Goal: Task Accomplishment & Management: Manage account settings

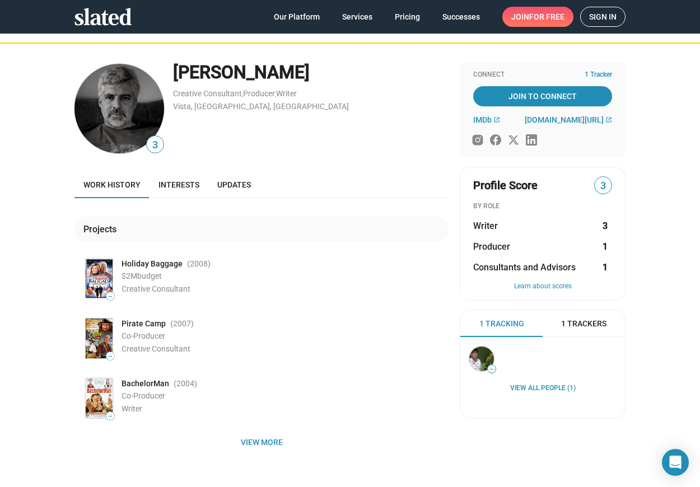
scroll to position [29, 0]
click at [237, 181] on span "Updates" at bounding box center [234, 184] width 34 height 9
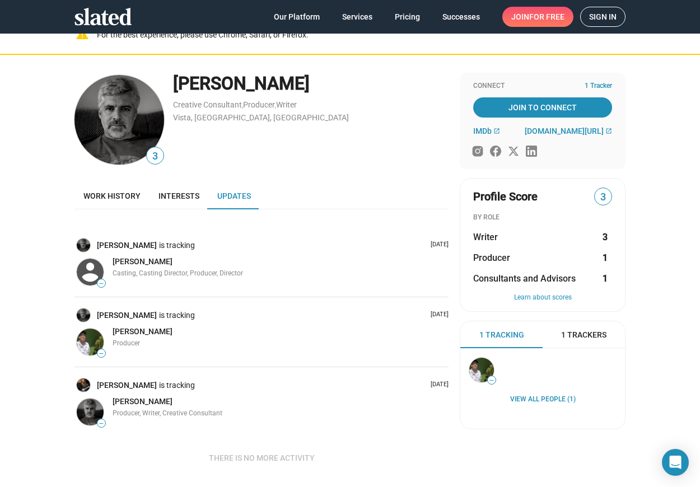
scroll to position [16, 0]
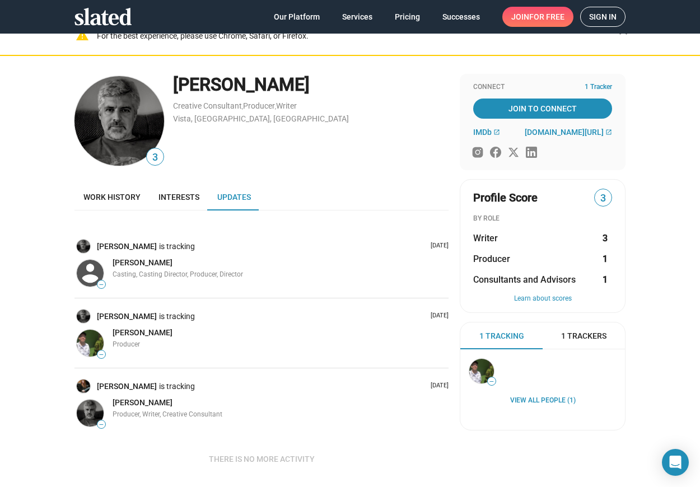
click at [601, 195] on span "3" at bounding box center [603, 198] width 17 height 15
click at [113, 199] on span "Work history" at bounding box center [111, 197] width 57 height 9
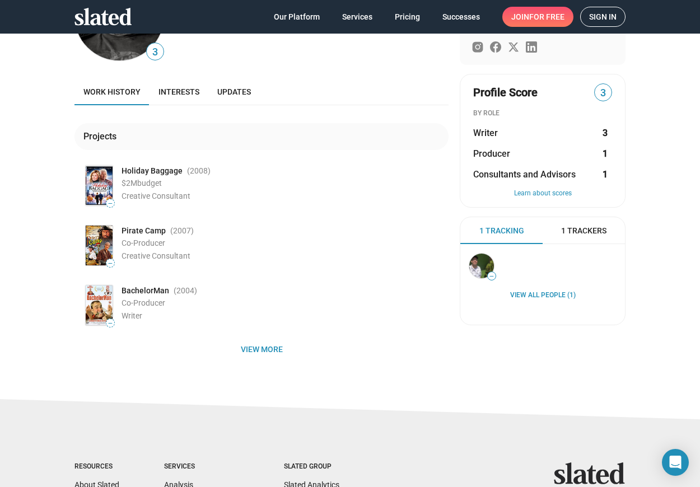
scroll to position [149, 0]
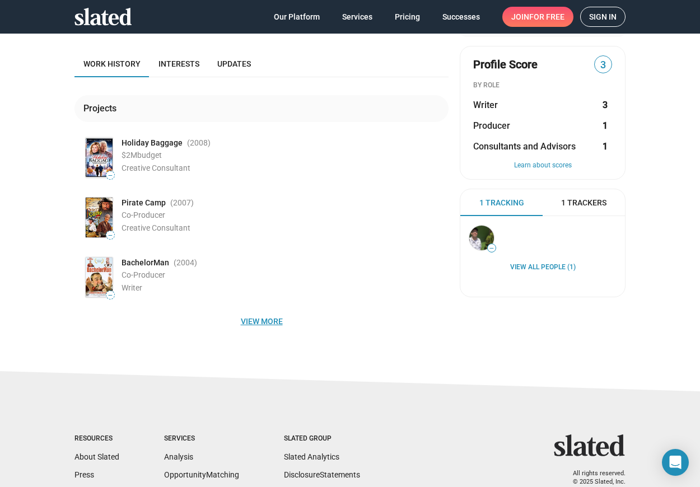
click at [256, 319] on span "View more" at bounding box center [261, 321] width 356 height 20
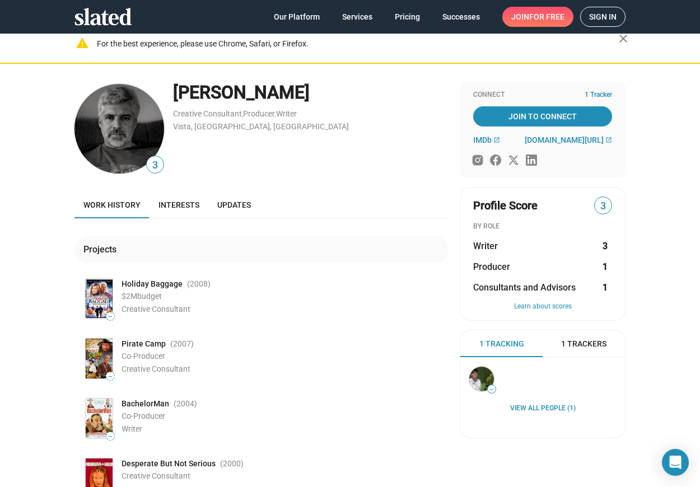
scroll to position [0, 0]
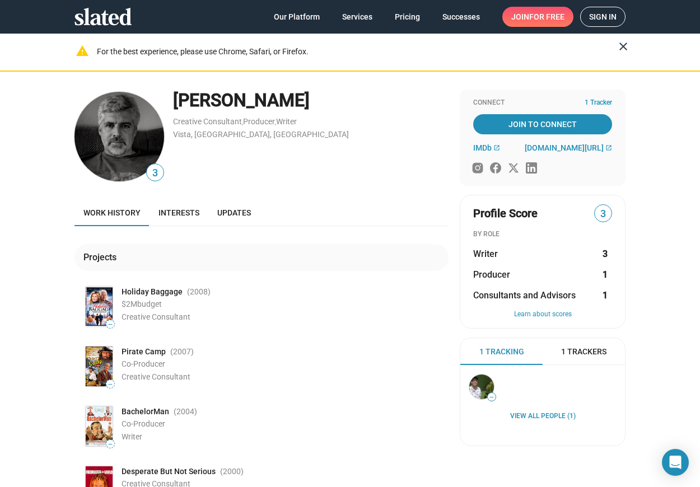
click at [620, 45] on mat-icon "close" at bounding box center [623, 46] width 13 height 13
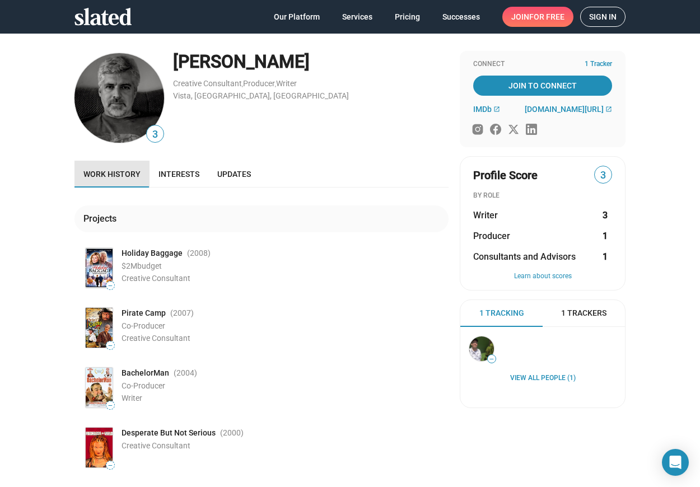
click at [120, 173] on span "Work history" at bounding box center [111, 174] width 57 height 9
click at [229, 175] on span "Updates" at bounding box center [234, 174] width 34 height 9
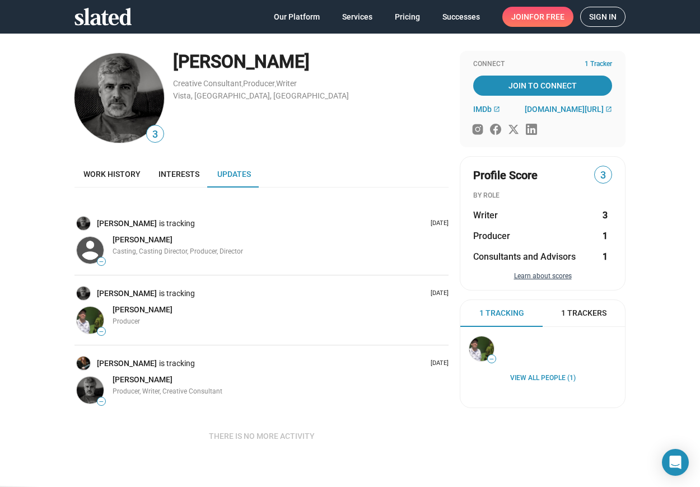
click at [532, 278] on button "Learn about scores" at bounding box center [542, 276] width 139 height 9
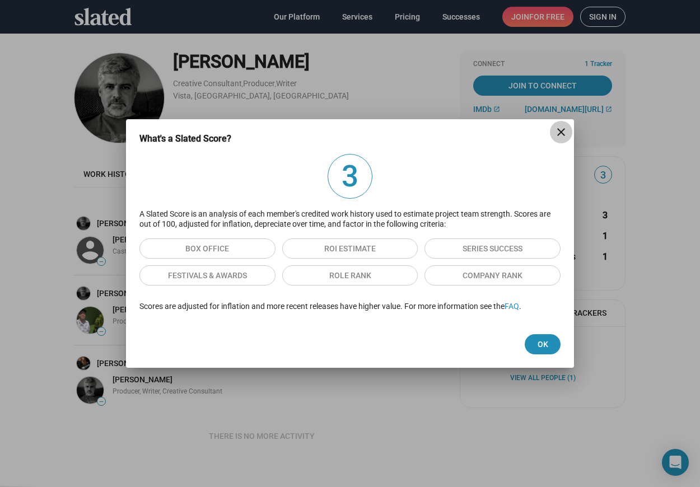
click at [559, 132] on mat-icon "close" at bounding box center [560, 131] width 13 height 13
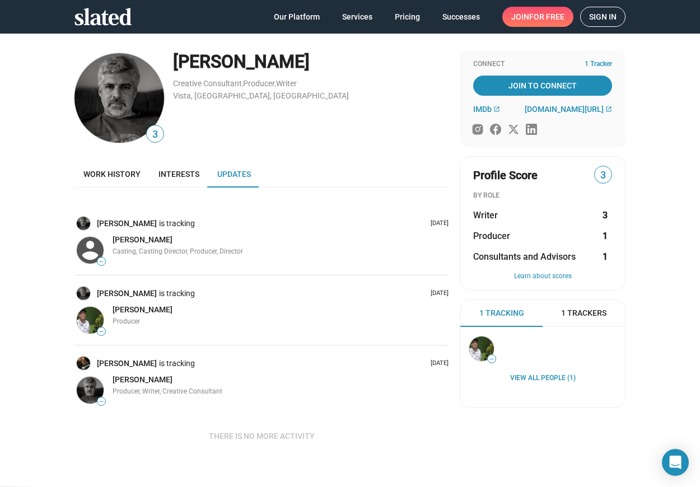
click at [95, 108] on img at bounding box center [119, 98] width 90 height 90
click at [158, 137] on span "3" at bounding box center [155, 134] width 17 height 15
click at [173, 174] on span "Interests" at bounding box center [179, 174] width 41 height 9
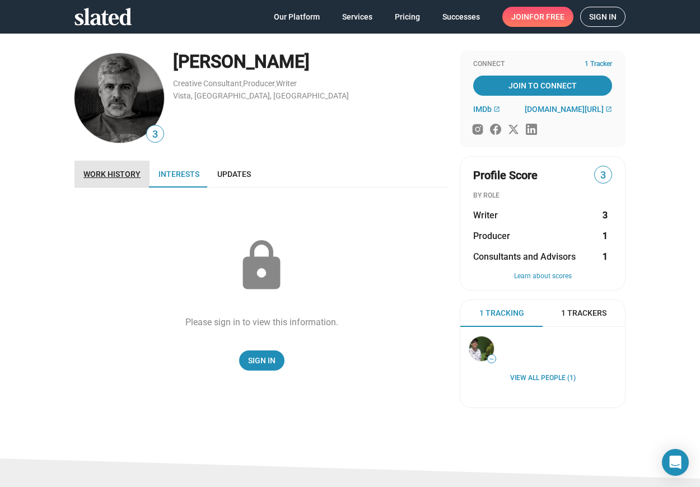
click at [116, 175] on span "Work history" at bounding box center [111, 174] width 57 height 9
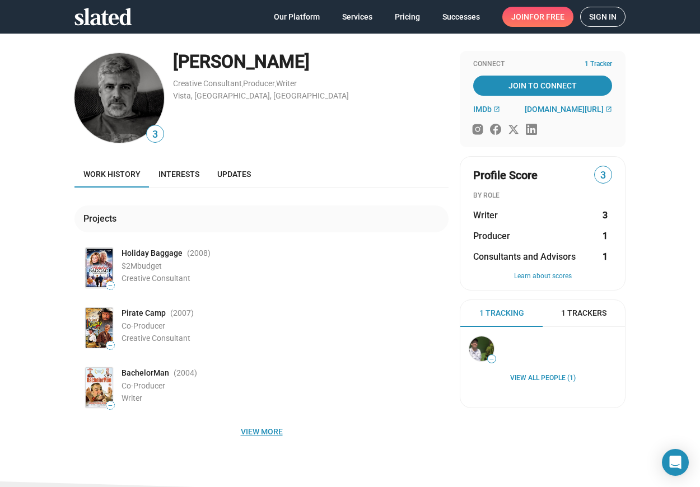
click at [268, 428] on span "View more" at bounding box center [261, 432] width 356 height 20
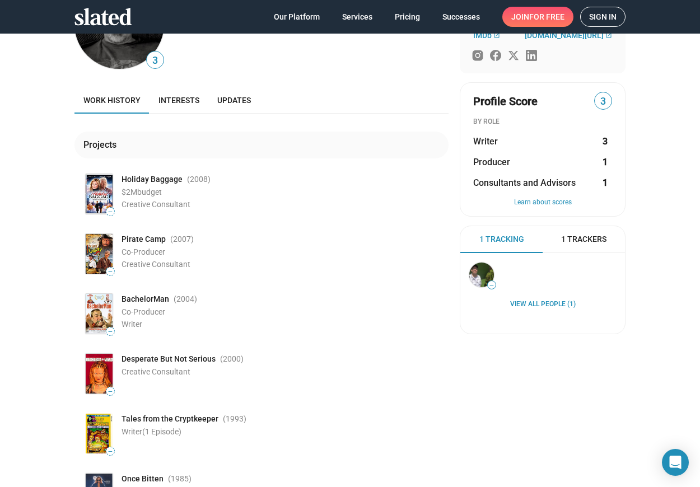
scroll to position [54, 0]
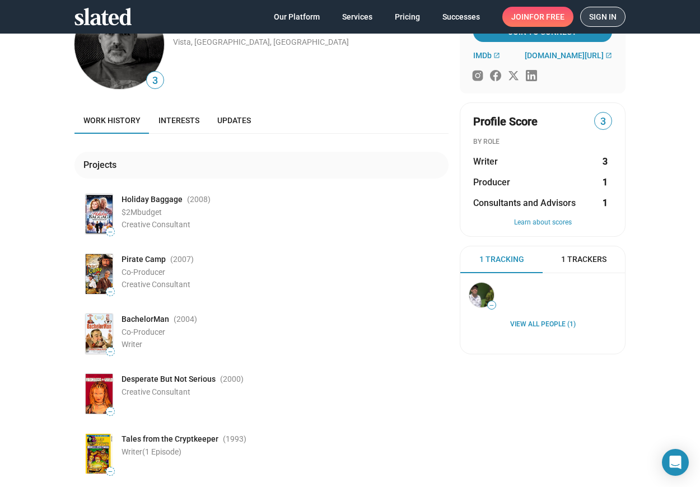
click at [595, 18] on span "Sign in" at bounding box center [602, 16] width 27 height 19
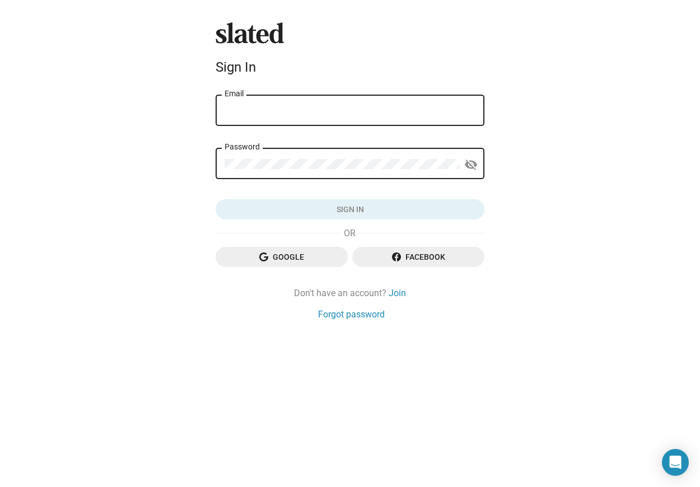
type input "JHause@aol.com"
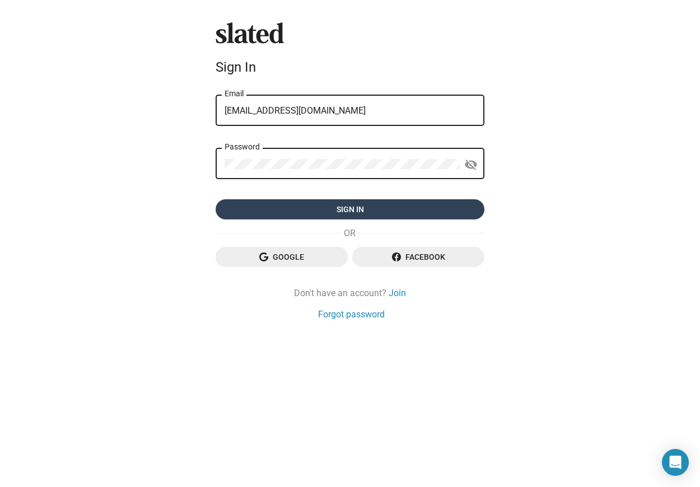
click at [376, 212] on span "Sign in" at bounding box center [350, 209] width 251 height 20
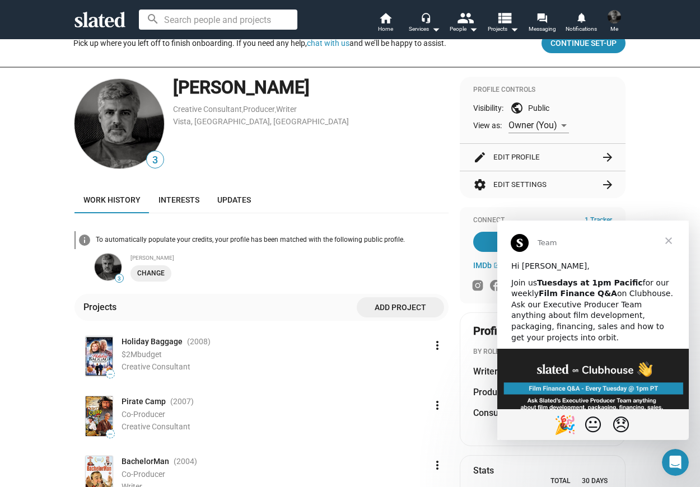
scroll to position [36, 0]
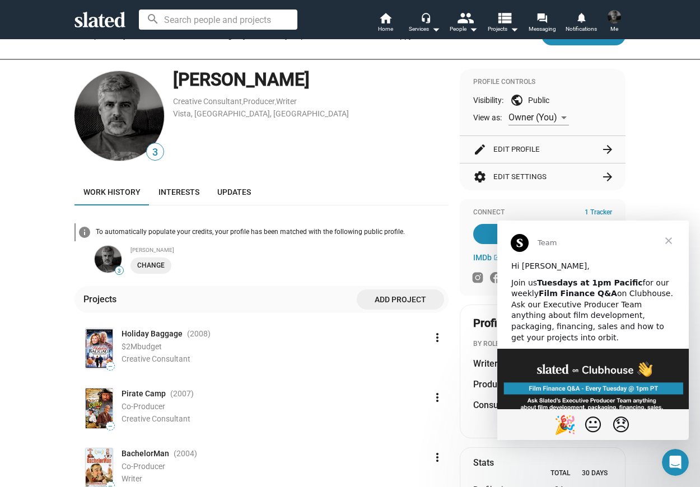
click at [672, 240] on span "Close" at bounding box center [669, 241] width 40 height 40
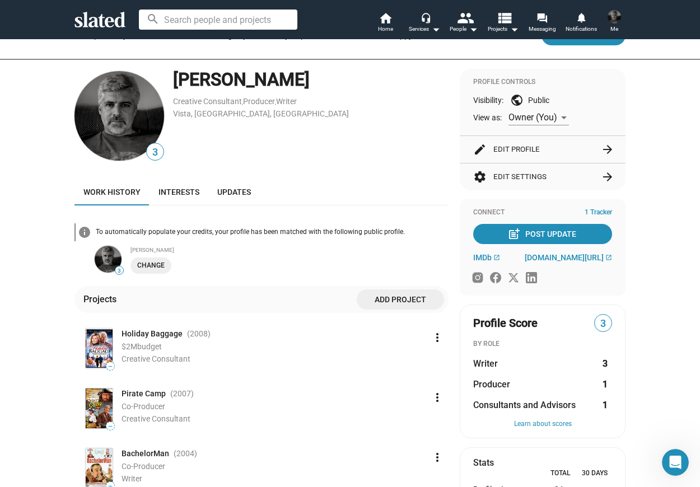
click at [396, 300] on span "Add project" at bounding box center [400, 300] width 69 height 20
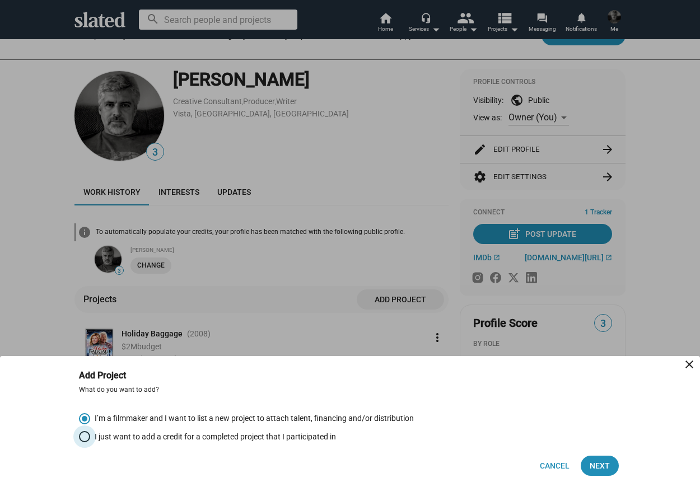
click at [82, 436] on span "Select an option" at bounding box center [84, 436] width 11 height 11
click at [82, 436] on input "I just want to add a credit for a completed project that I participated in" at bounding box center [84, 436] width 11 height 11
radio input "true"
click at [596, 463] on span "Next" at bounding box center [600, 466] width 20 height 20
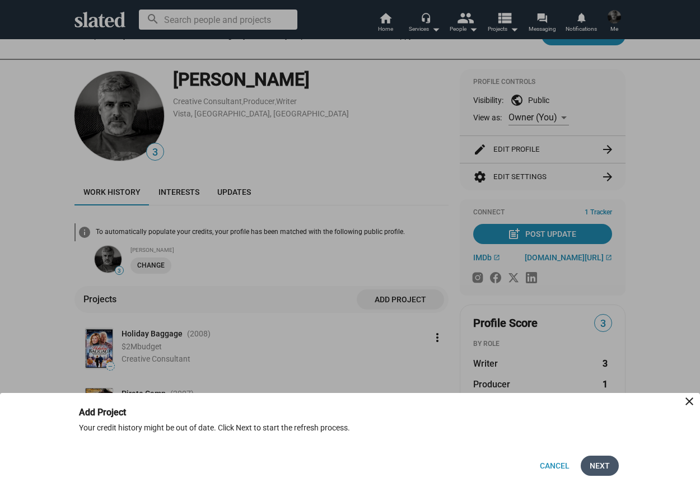
click at [598, 461] on span "Next" at bounding box center [600, 466] width 20 height 20
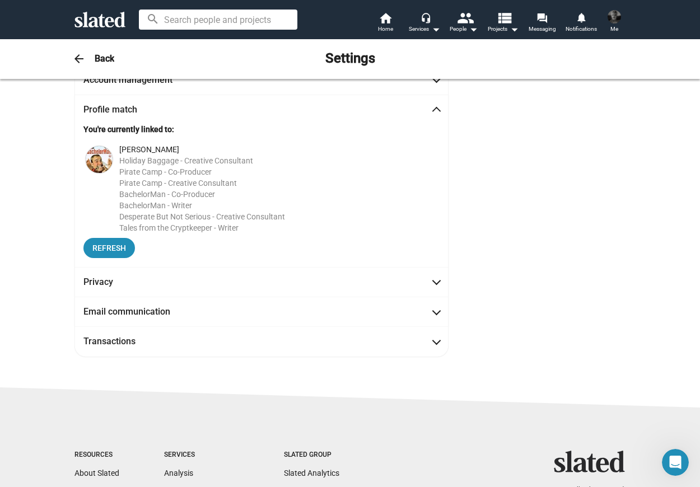
scroll to position [93, 0]
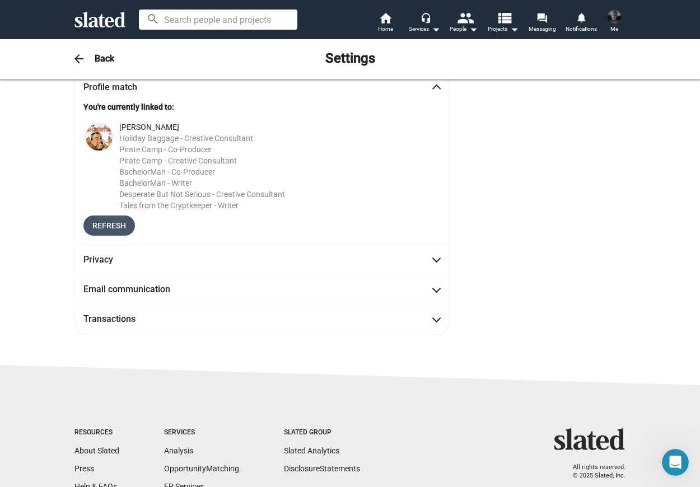
click at [109, 230] on span "Refresh" at bounding box center [109, 226] width 34 height 20
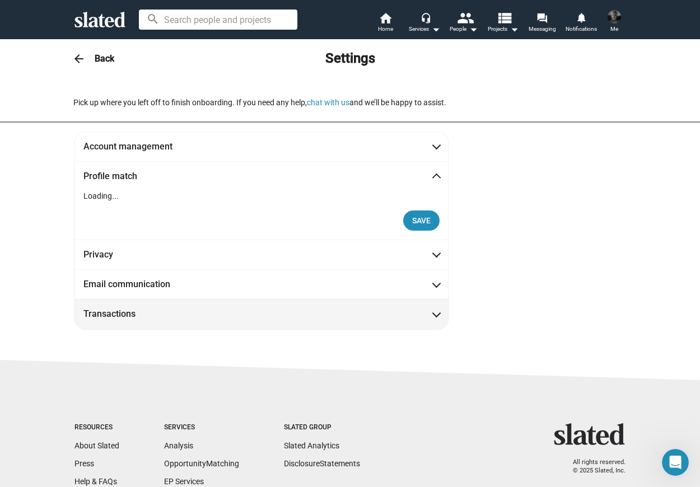
scroll to position [0, 0]
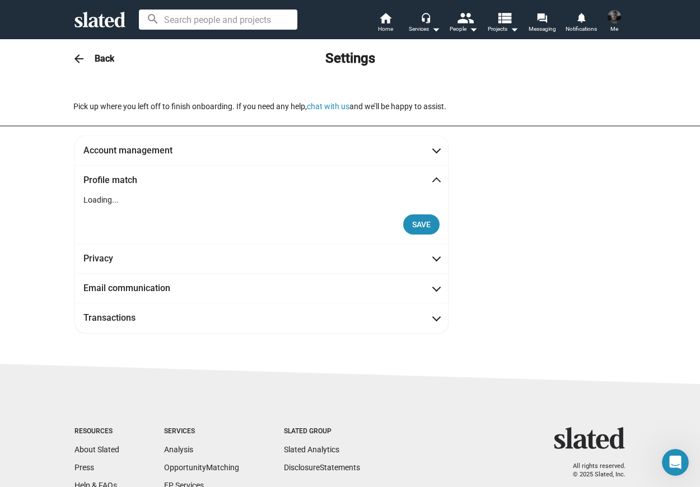
click at [95, 199] on p "Loading..." at bounding box center [261, 200] width 356 height 11
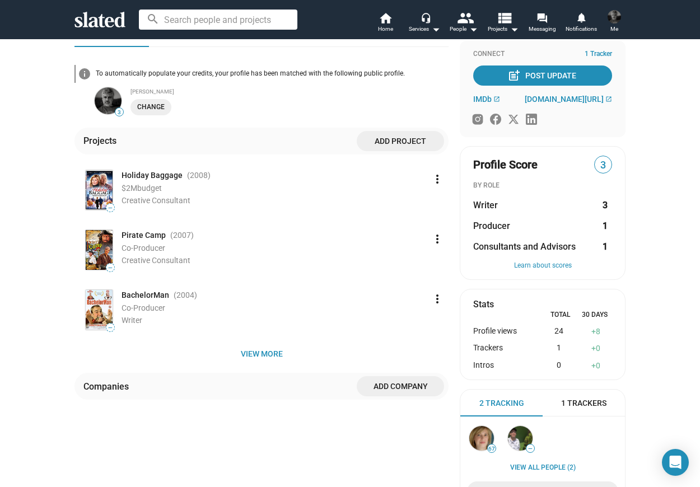
scroll to position [195, 0]
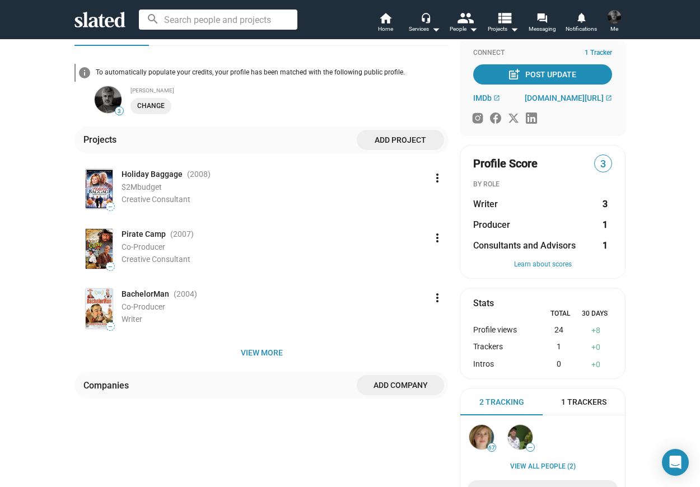
click at [403, 141] on span "Add project" at bounding box center [400, 140] width 69 height 20
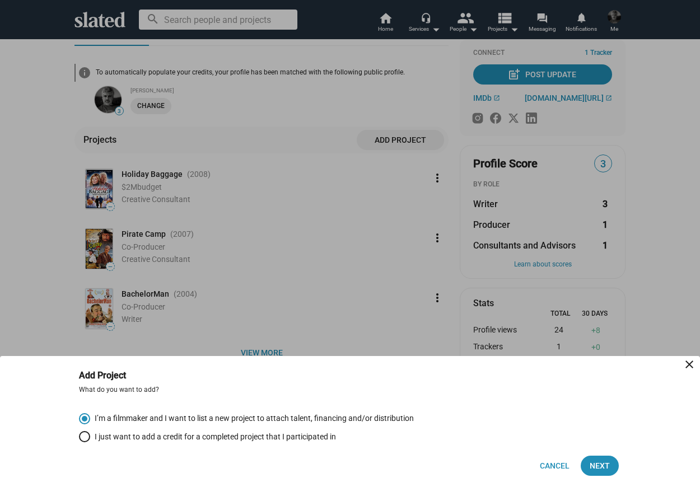
click at [84, 438] on span "Select an option" at bounding box center [84, 436] width 11 height 11
click at [84, 438] on input "I just want to add a credit for a completed project that I participated in" at bounding box center [84, 436] width 11 height 11
radio input "true"
click at [595, 466] on span "Next" at bounding box center [600, 466] width 20 height 20
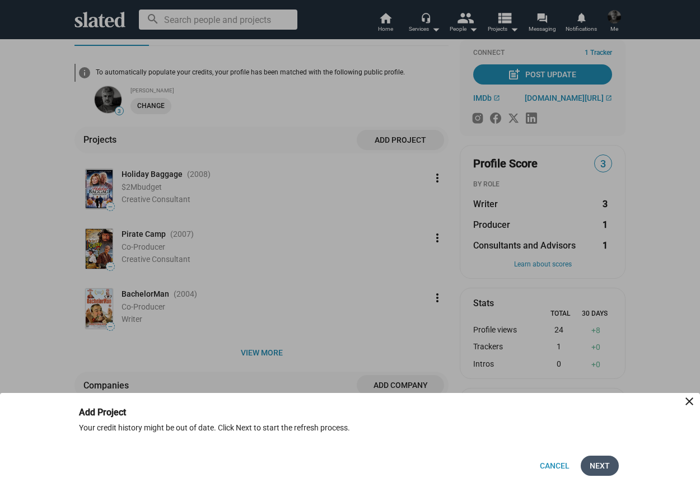
click at [603, 464] on span "Next" at bounding box center [600, 466] width 20 height 20
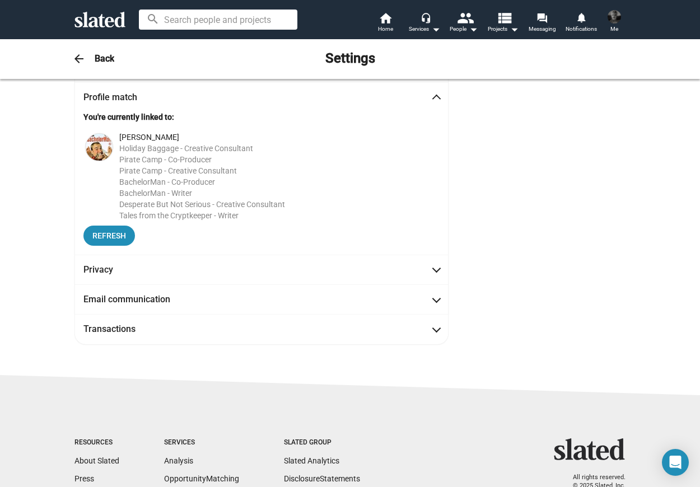
scroll to position [93, 0]
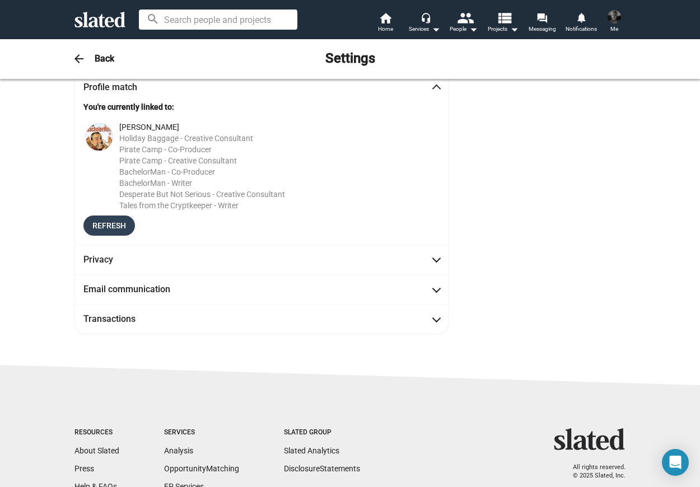
click at [95, 225] on span "Refresh" at bounding box center [109, 226] width 34 height 20
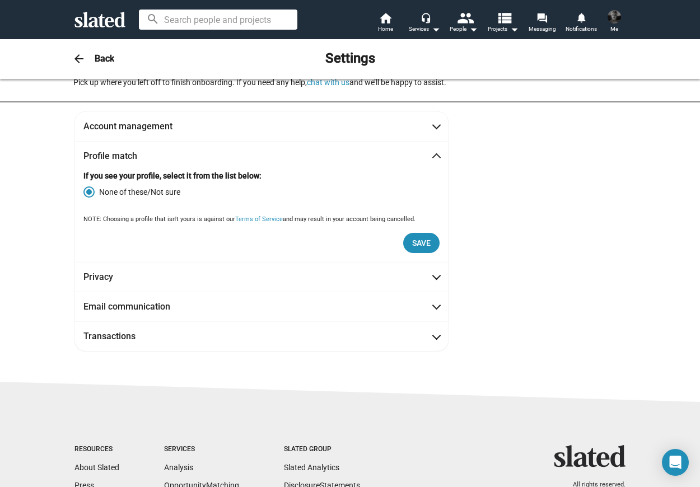
scroll to position [20, 0]
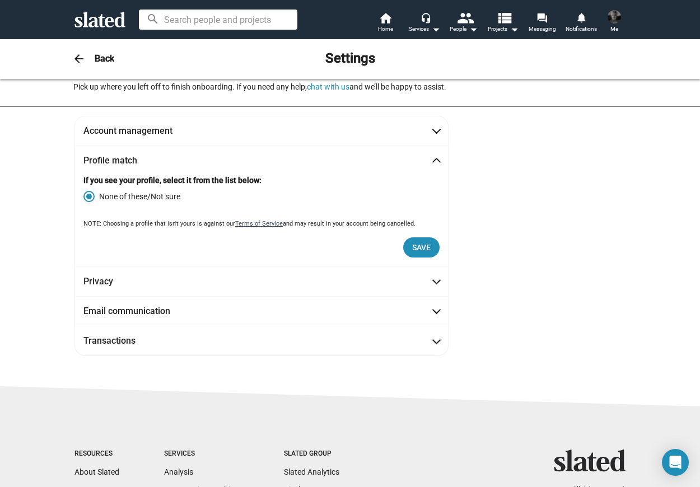
click at [253, 225] on link "Terms of Service" at bounding box center [259, 223] width 48 height 7
click at [90, 195] on span at bounding box center [89, 197] width 6 height 6
click at [90, 195] on input "None of these/Not sure" at bounding box center [88, 196] width 11 height 11
click at [90, 195] on span at bounding box center [89, 197] width 6 height 6
click at [90, 195] on input "None of these/Not sure" at bounding box center [88, 196] width 11 height 11
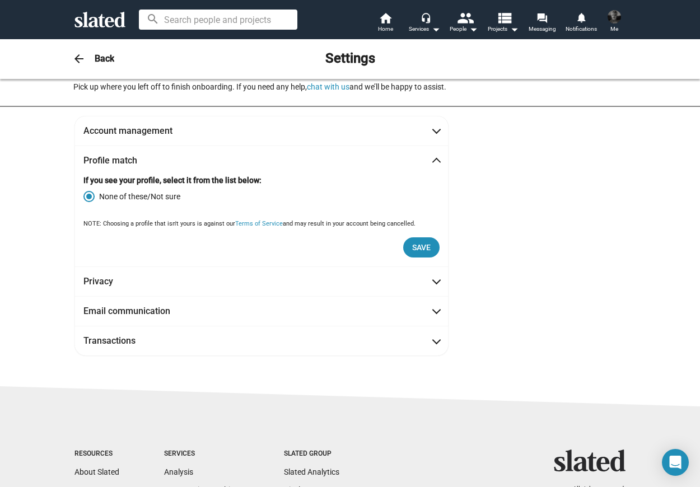
click at [90, 195] on span at bounding box center [89, 197] width 6 height 6
click at [90, 195] on input "None of these/Not sure" at bounding box center [88, 196] width 11 height 11
click at [90, 195] on span at bounding box center [89, 197] width 6 height 6
click at [90, 195] on input "None of these/Not sure" at bounding box center [88, 196] width 11 height 11
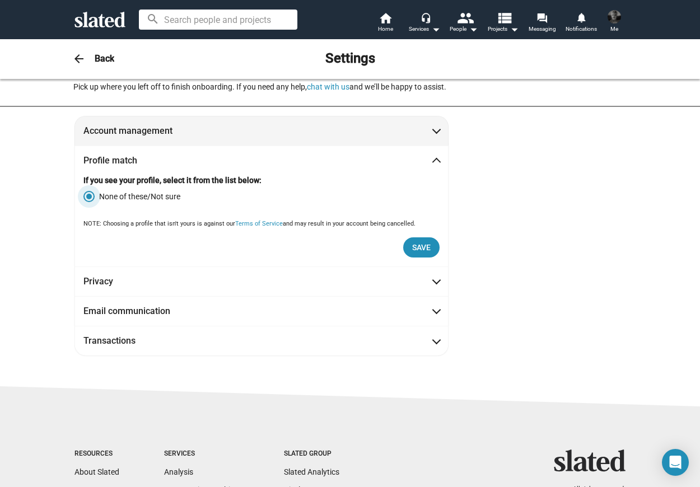
click at [436, 130] on span at bounding box center [437, 129] width 6 height 11
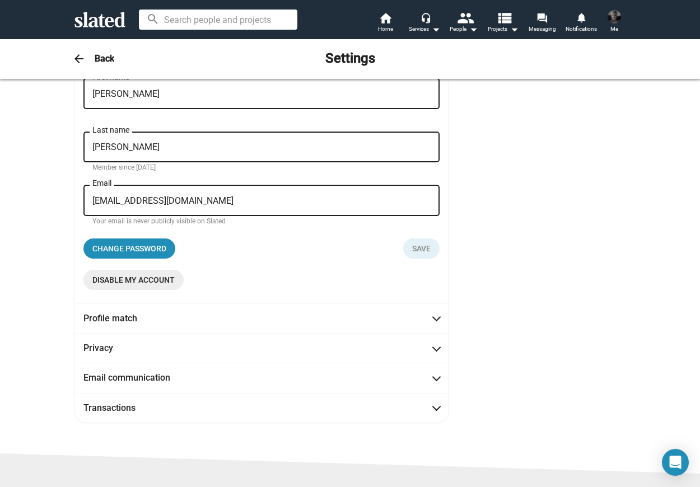
scroll to position [109, 0]
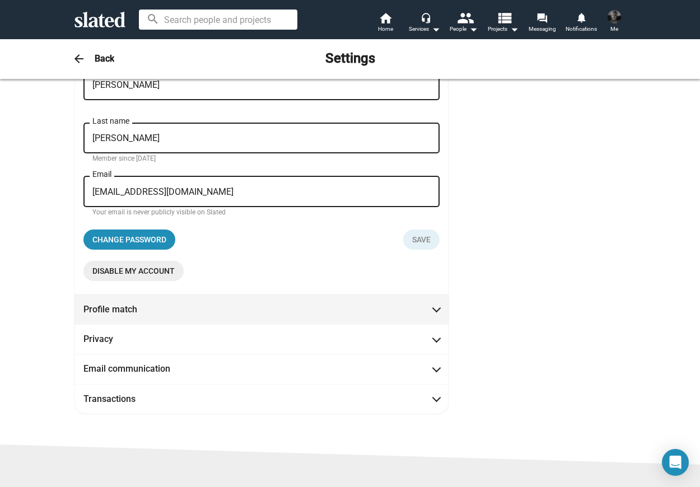
click at [434, 311] on span at bounding box center [437, 308] width 6 height 11
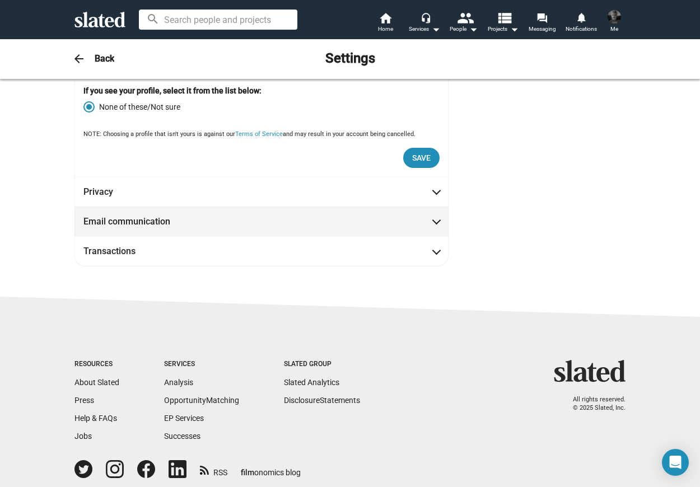
click at [439, 225] on span at bounding box center [437, 220] width 6 height 11
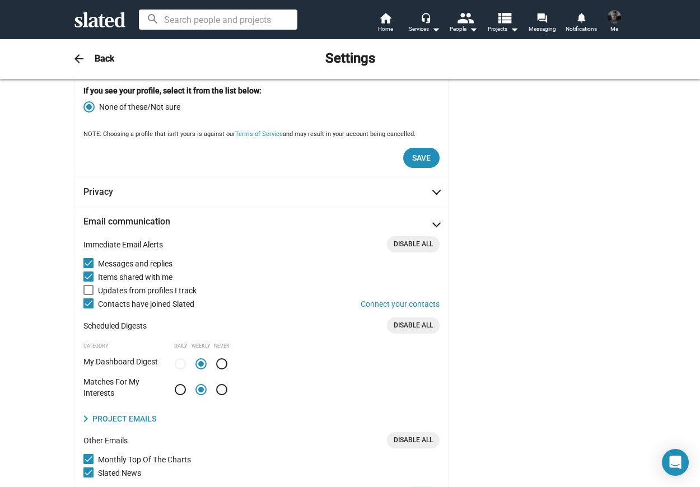
scroll to position [123, 0]
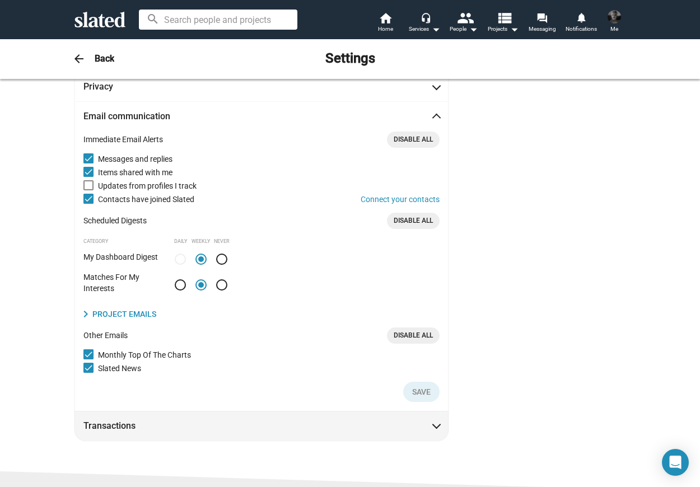
click at [435, 427] on span at bounding box center [437, 425] width 6 height 11
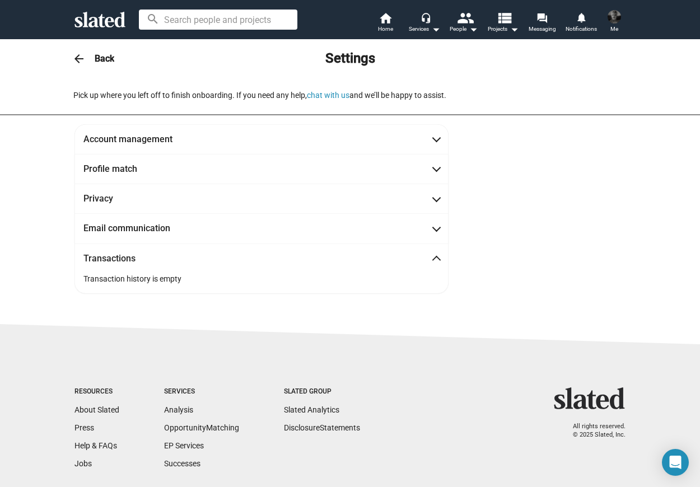
scroll to position [0, 0]
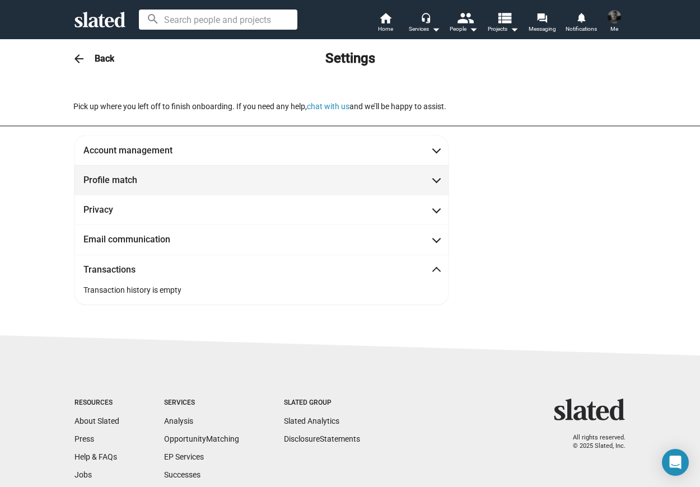
click at [439, 185] on span "Profile match" at bounding box center [261, 180] width 356 height 12
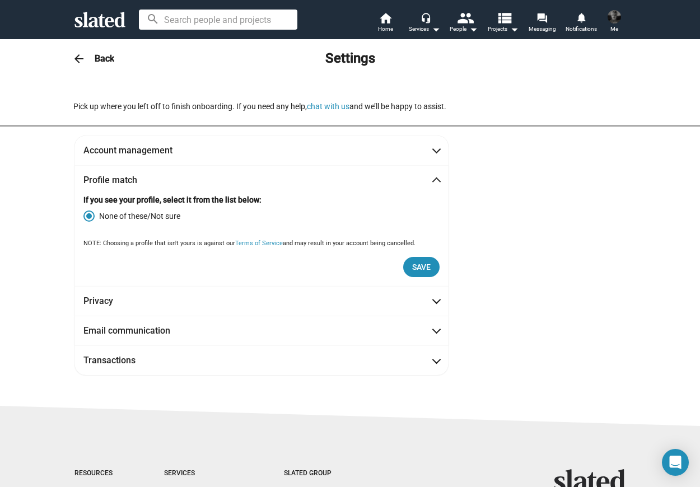
click at [91, 216] on span at bounding box center [89, 216] width 6 height 6
click at [91, 216] on input "None of these/Not sure" at bounding box center [88, 216] width 11 height 11
click at [91, 216] on span at bounding box center [89, 216] width 6 height 6
click at [91, 216] on input "None of these/Not sure" at bounding box center [88, 216] width 11 height 11
click at [91, 216] on span at bounding box center [89, 216] width 6 height 6
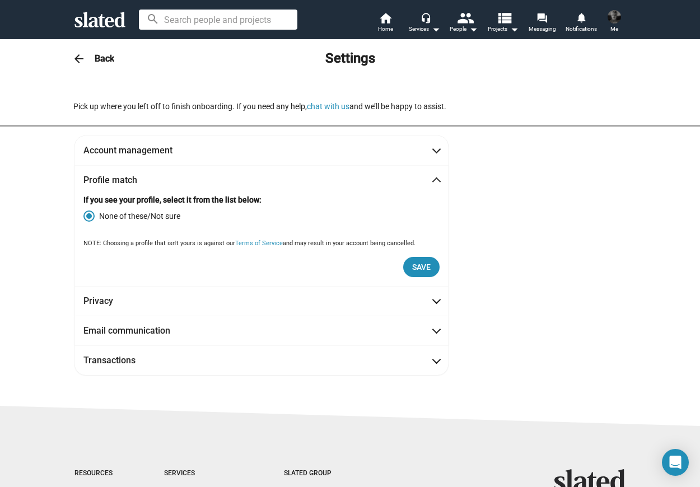
click at [91, 216] on input "None of these/Not sure" at bounding box center [88, 216] width 11 height 11
click at [91, 216] on span at bounding box center [89, 216] width 6 height 6
click at [91, 216] on input "None of these/Not sure" at bounding box center [88, 216] width 11 height 11
click at [91, 216] on span at bounding box center [89, 216] width 6 height 6
click at [91, 216] on input "None of these/Not sure" at bounding box center [88, 216] width 11 height 11
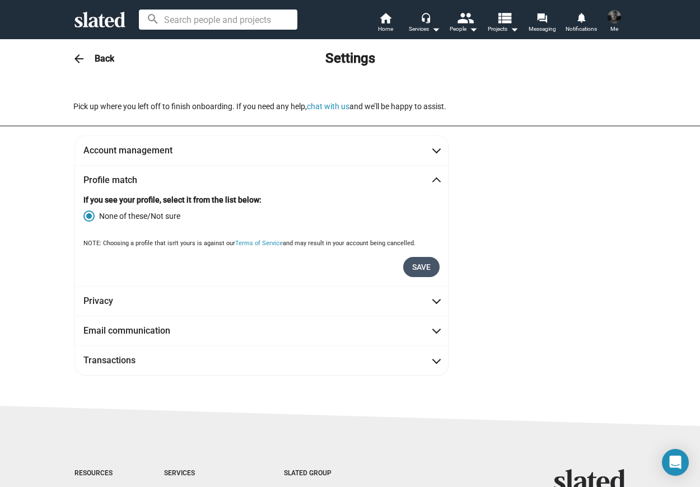
click at [412, 267] on span "Save" at bounding box center [421, 267] width 18 height 20
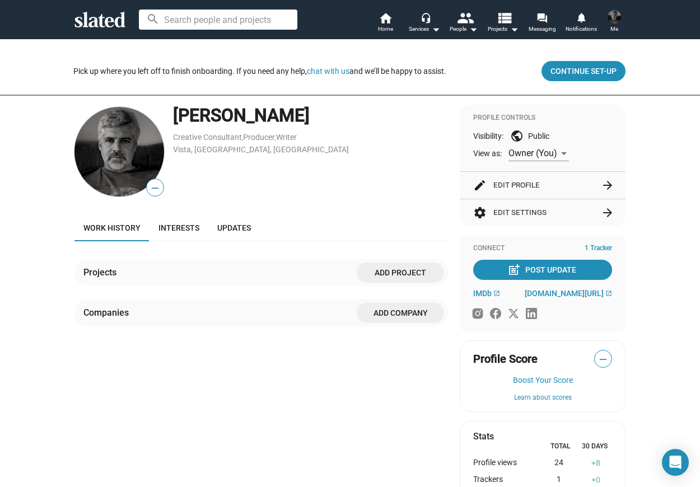
click at [103, 231] on span "Work history" at bounding box center [111, 227] width 57 height 9
click at [391, 273] on span "Add project" at bounding box center [400, 273] width 69 height 20
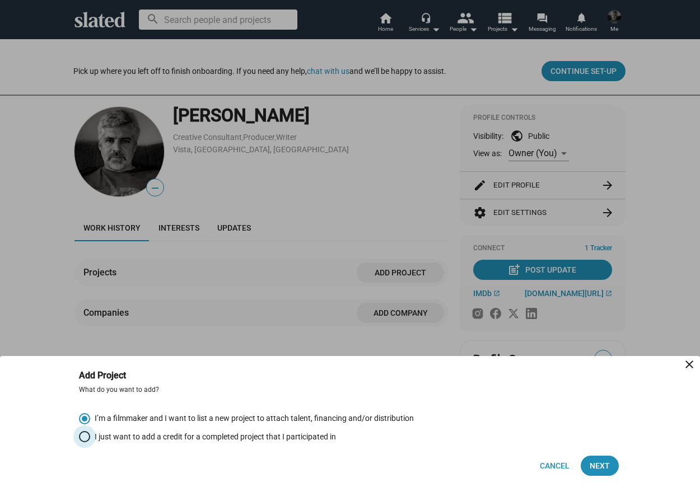
click at [266, 435] on span "I just want to add a credit for a completed project that I participated in" at bounding box center [213, 437] width 246 height 11
click at [90, 435] on input "I just want to add a credit for a completed project that I participated in" at bounding box center [84, 436] width 11 height 11
radio input "true"
click at [607, 465] on span "Next" at bounding box center [600, 466] width 20 height 20
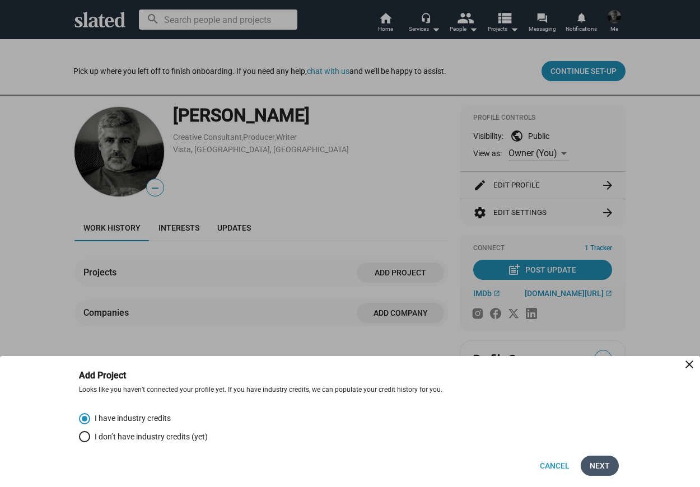
click at [599, 465] on span "Next" at bounding box center [600, 466] width 20 height 20
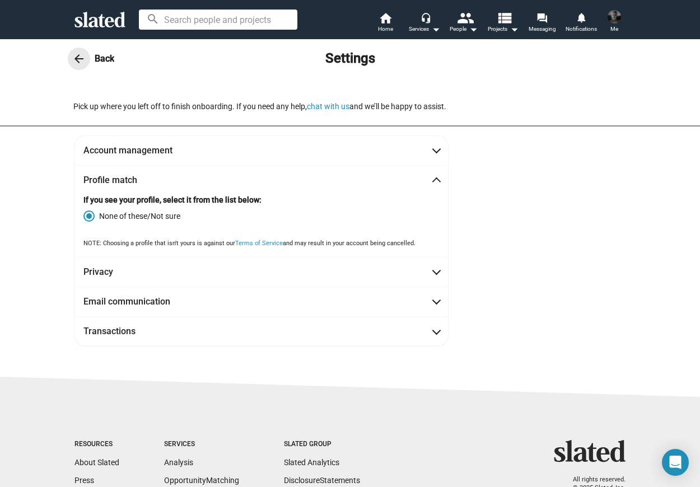
click at [76, 59] on mat-icon "arrow_back" at bounding box center [78, 58] width 13 height 13
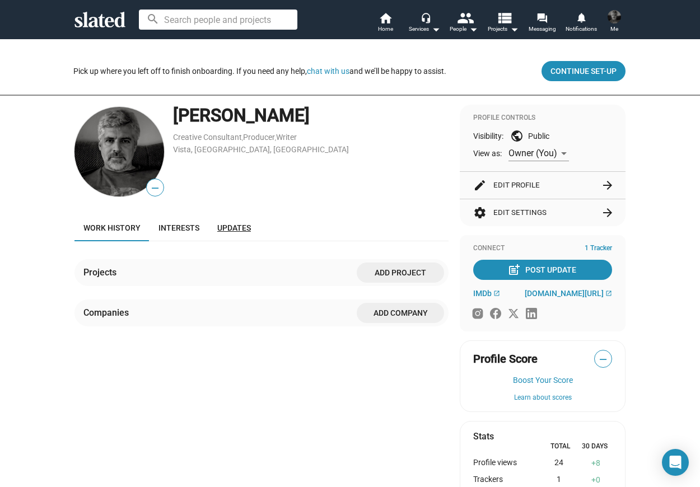
click at [249, 232] on span "Updates" at bounding box center [234, 227] width 34 height 9
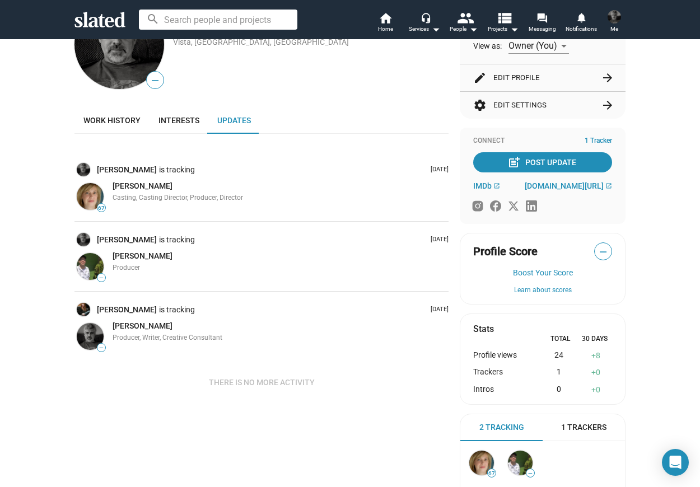
scroll to position [104, 0]
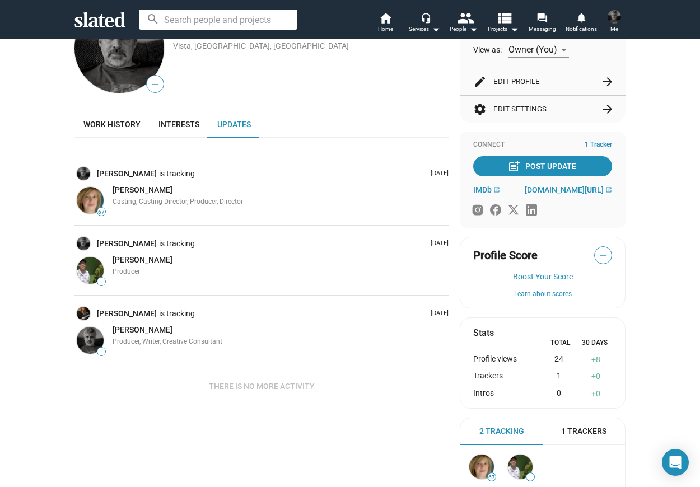
click at [101, 120] on span "Work history" at bounding box center [111, 124] width 57 height 9
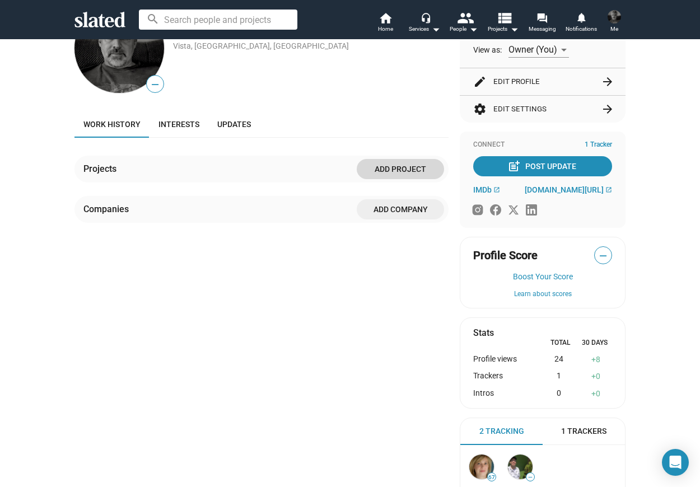
click at [421, 160] on span "Add project" at bounding box center [400, 169] width 69 height 20
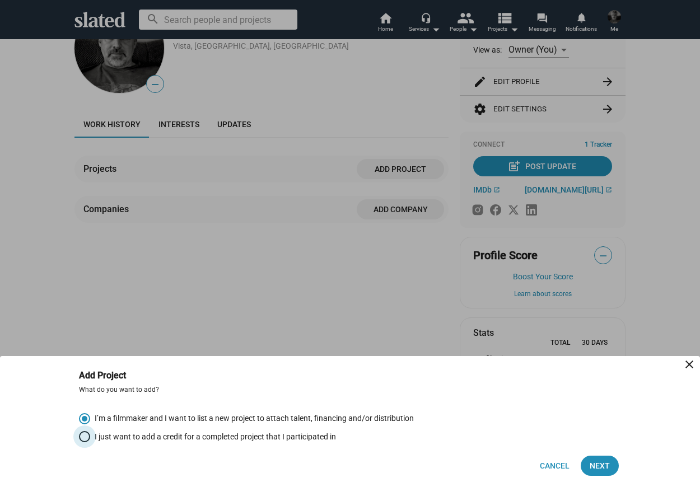
click at [325, 438] on span "I just want to add a credit for a completed project that I participated in" at bounding box center [213, 437] width 246 height 11
click at [90, 438] on input "I just want to add a credit for a completed project that I participated in" at bounding box center [84, 436] width 11 height 11
radio input "true"
click at [599, 465] on span "Next" at bounding box center [600, 466] width 20 height 20
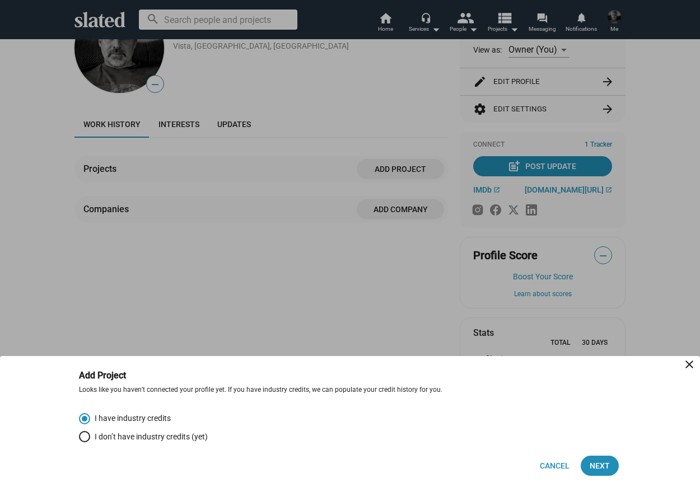
click at [608, 83] on div at bounding box center [350, 243] width 700 height 487
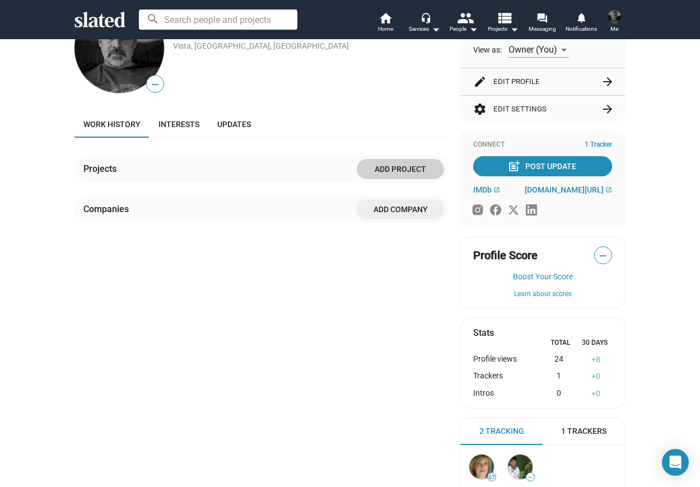
click at [607, 79] on mat-icon "arrow_forward" at bounding box center [607, 81] width 13 height 13
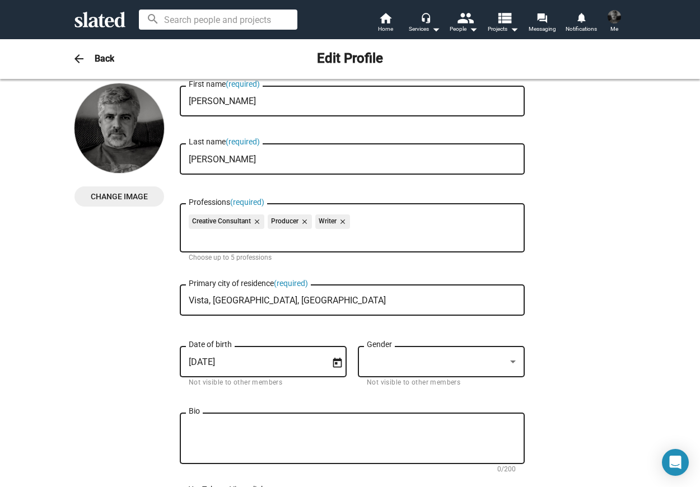
scroll to position [17, 0]
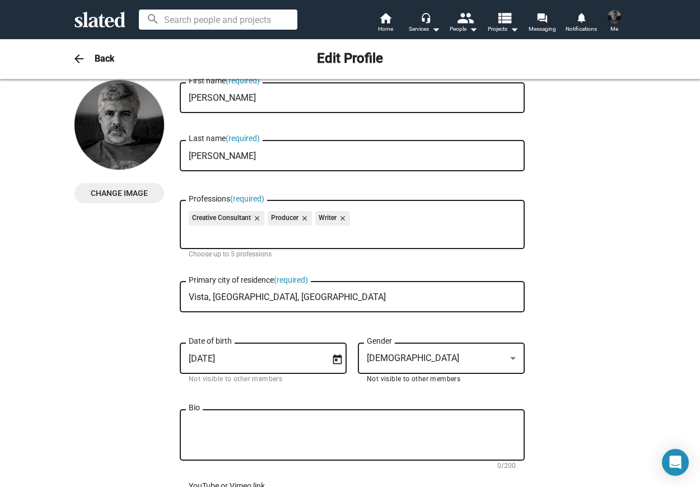
click at [516, 356] on div at bounding box center [513, 359] width 10 height 9
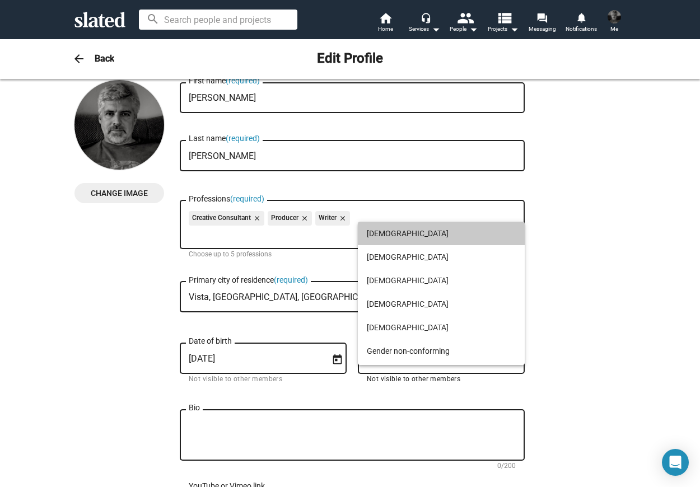
click at [403, 234] on span "Male" at bounding box center [441, 234] width 149 height 24
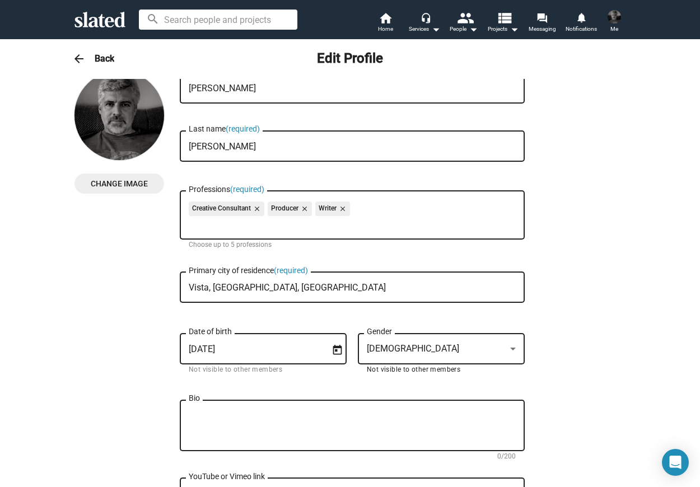
scroll to position [0, 0]
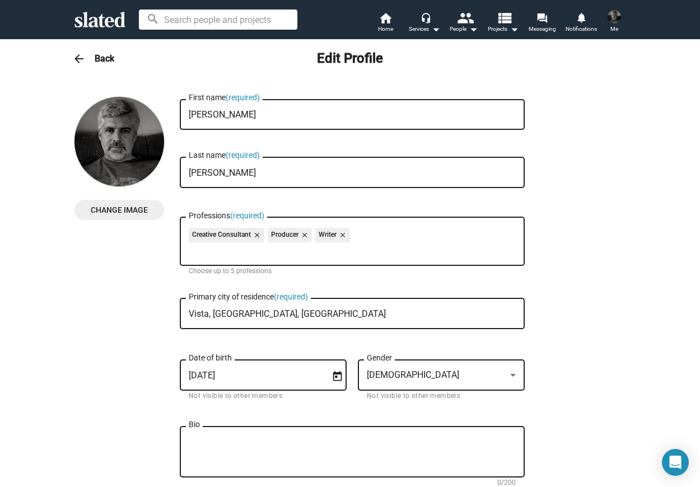
click at [109, 61] on h3 "Back" at bounding box center [105, 59] width 20 height 12
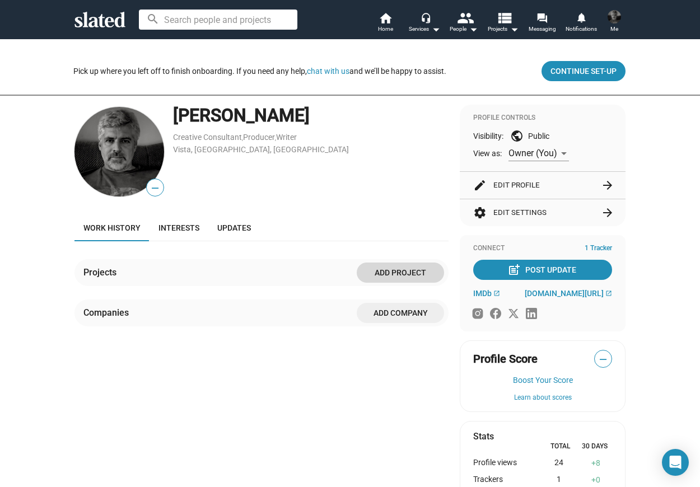
click at [388, 274] on span "Add project" at bounding box center [400, 273] width 69 height 20
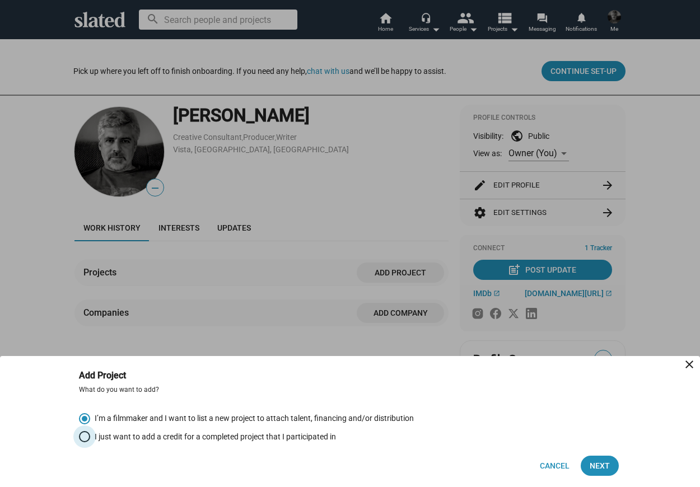
click at [304, 439] on span "I just want to add a credit for a completed project that I participated in" at bounding box center [213, 437] width 246 height 11
click at [90, 439] on input "I just want to add a credit for a completed project that I participated in" at bounding box center [84, 436] width 11 height 11
radio input "true"
click at [594, 467] on span "Next" at bounding box center [600, 466] width 20 height 20
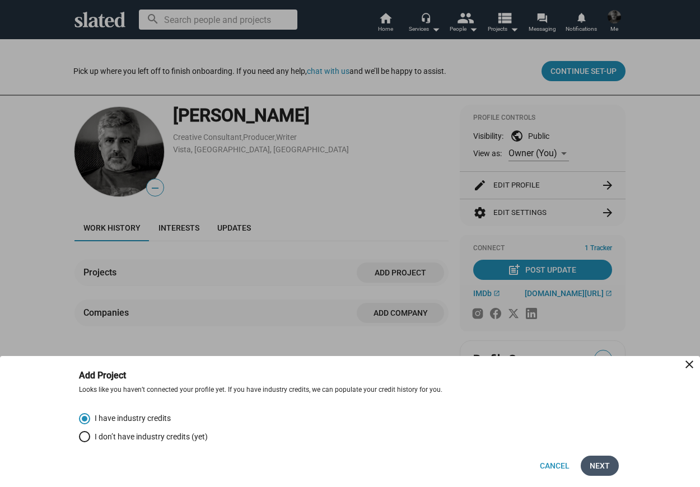
click at [594, 467] on span "Next" at bounding box center [600, 466] width 20 height 20
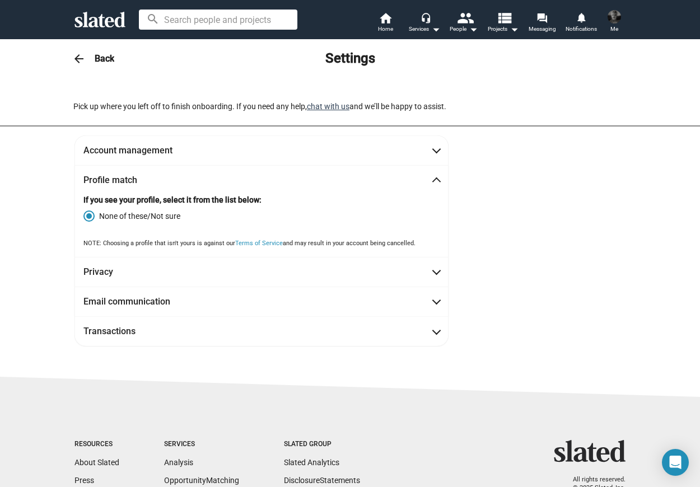
click at [336, 108] on button "chat with us" at bounding box center [328, 106] width 43 height 9
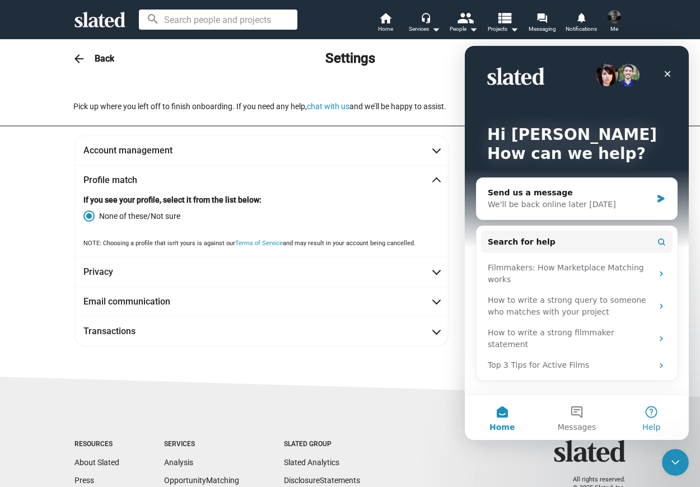
click at [651, 416] on button "Help" at bounding box center [651, 417] width 74 height 45
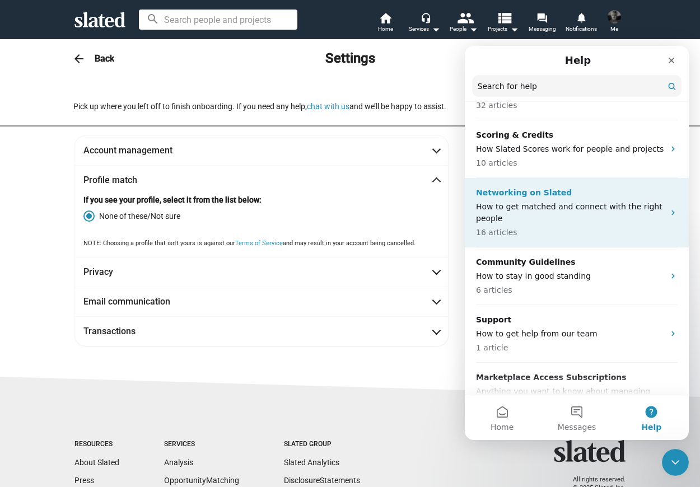
scroll to position [386, 0]
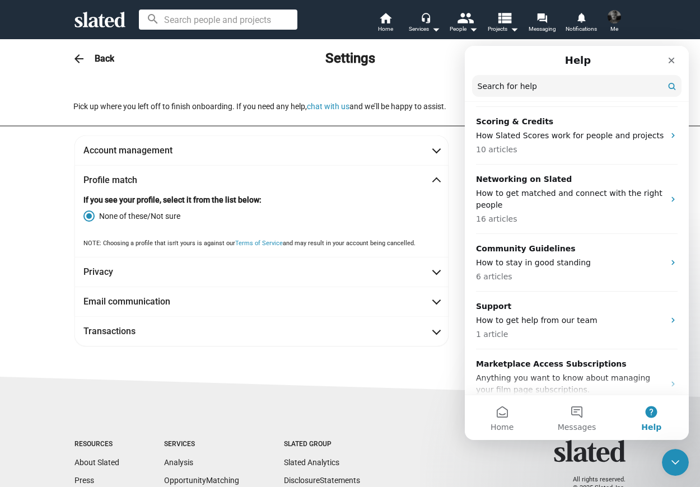
click at [394, 374] on sl-footer "Resources About Slated Press Help & FAQs Jobs Services Analysis Opportunity Mat…" at bounding box center [350, 490] width 700 height 235
click at [501, 411] on button "Home" at bounding box center [502, 417] width 74 height 45
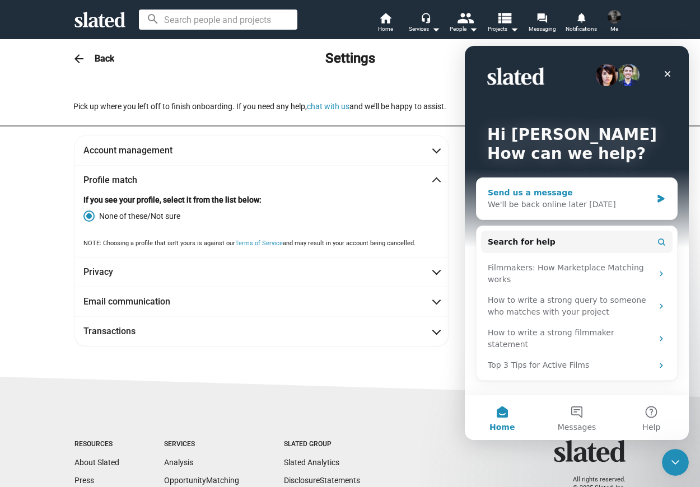
click at [661, 198] on icon "Intercom messenger" at bounding box center [661, 199] width 7 height 8
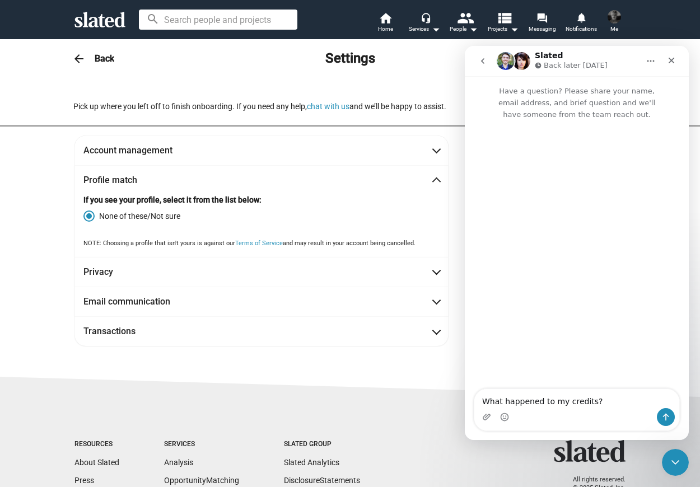
type textarea "What happened to my credits?"
click at [668, 418] on icon "Send a message…" at bounding box center [665, 417] width 9 height 9
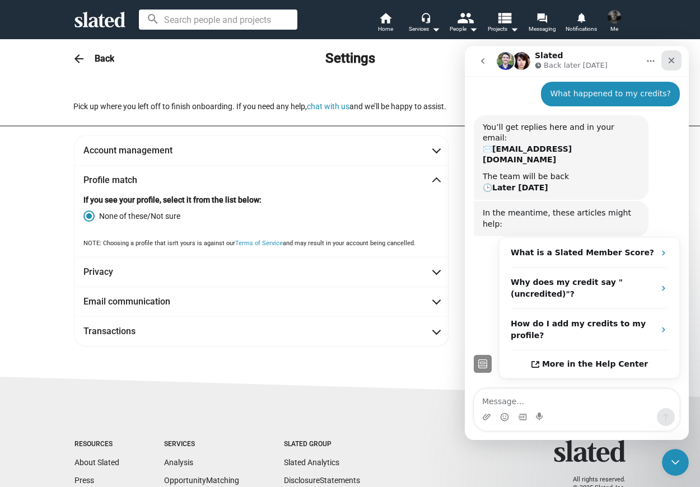
scroll to position [52, 0]
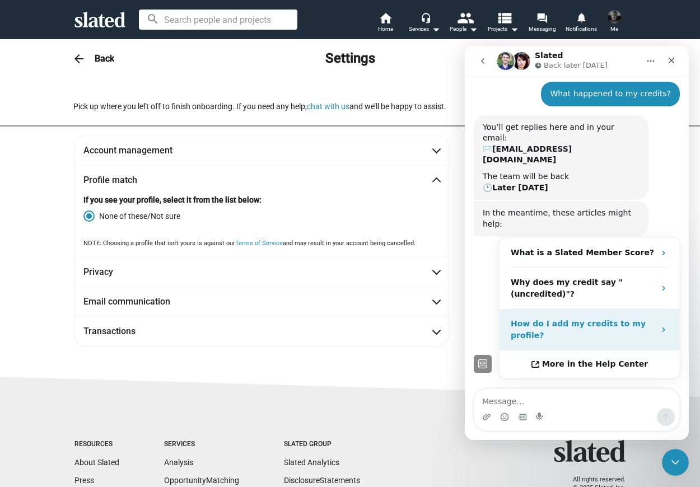
click at [585, 319] on strong "How do I add my credits to my profile?" at bounding box center [578, 329] width 135 height 21
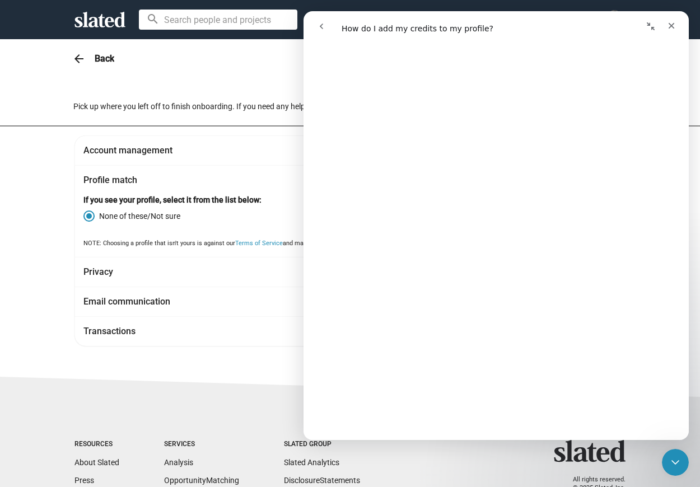
scroll to position [72, 0]
click at [249, 274] on span "Privacy" at bounding box center [261, 272] width 356 height 12
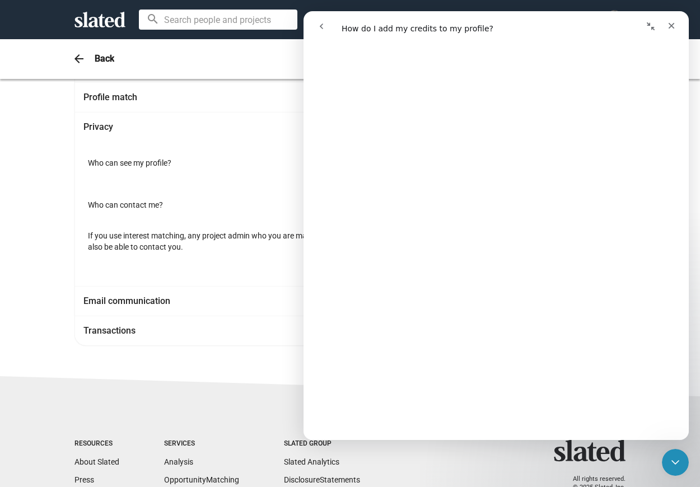
scroll to position [93, 0]
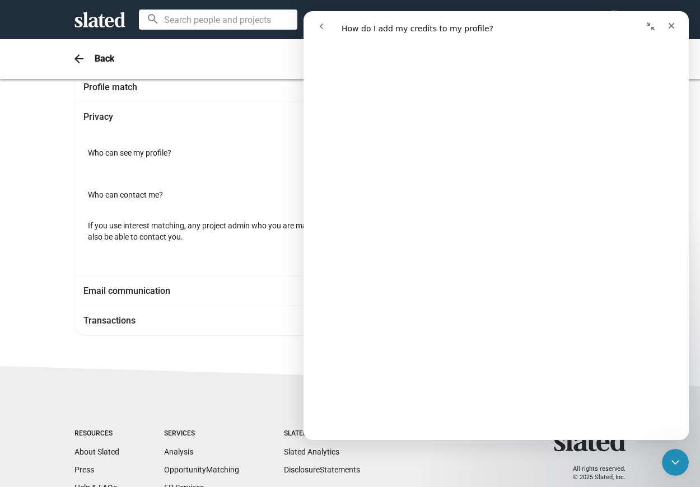
click at [216, 183] on div "Who can contact me? Members I track and members who Score at least 5" at bounding box center [261, 195] width 356 height 42
click at [673, 24] on icon "Close" at bounding box center [672, 26] width 6 height 6
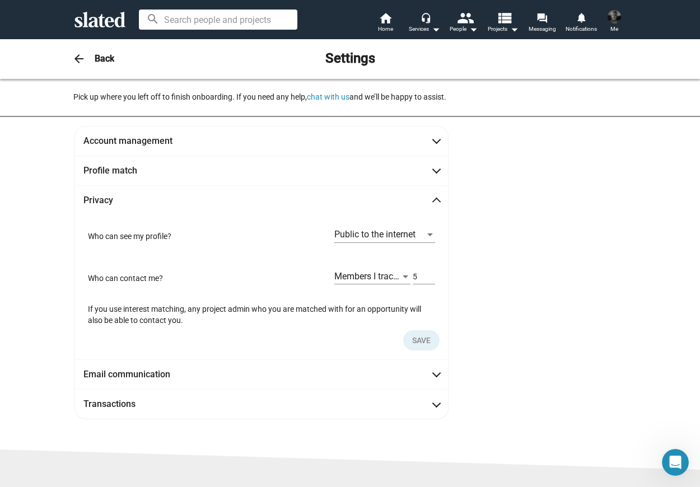
scroll to position [0, 0]
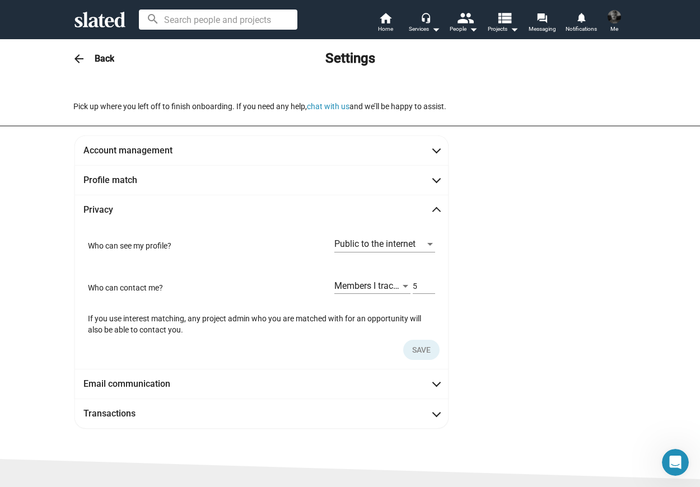
click at [97, 58] on h3 "Back" at bounding box center [105, 59] width 20 height 12
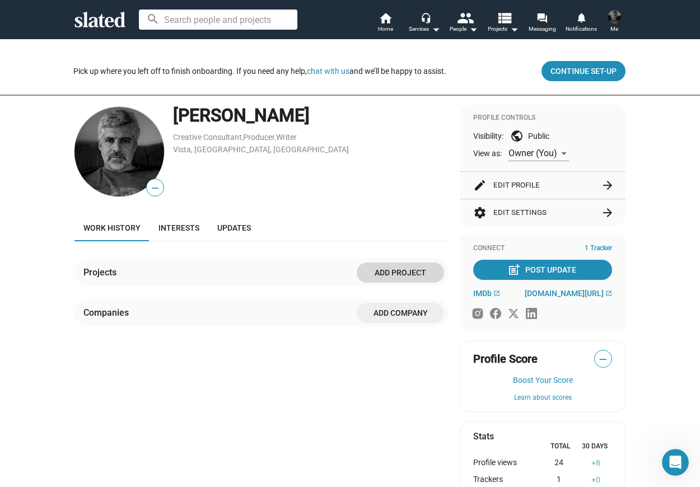
click at [385, 272] on span "Add project" at bounding box center [400, 273] width 69 height 20
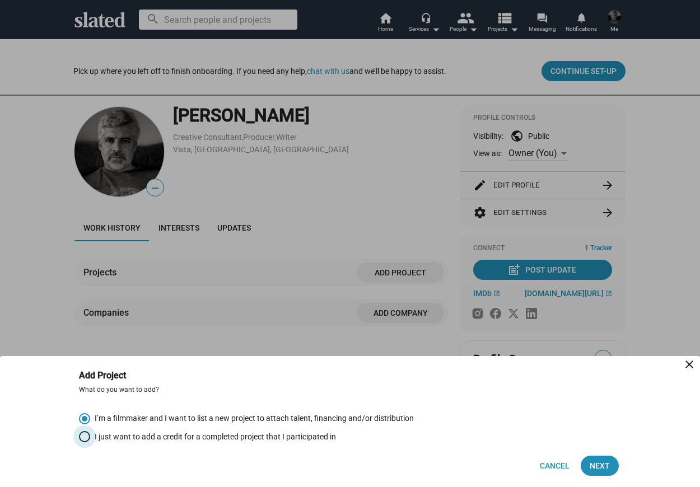
click at [82, 435] on span "Select an option" at bounding box center [84, 436] width 11 height 11
click at [82, 435] on input "I just want to add a credit for a completed project that I participated in" at bounding box center [84, 436] width 11 height 11
radio input "true"
click at [596, 464] on span "Next" at bounding box center [600, 466] width 20 height 20
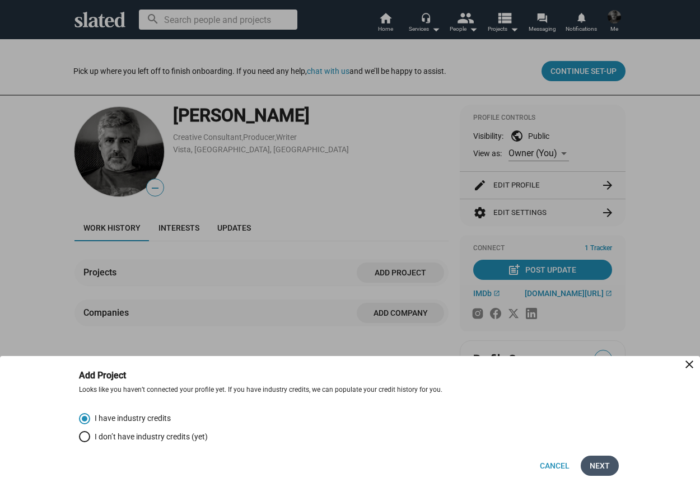
click at [612, 464] on button "Next" at bounding box center [600, 466] width 38 height 20
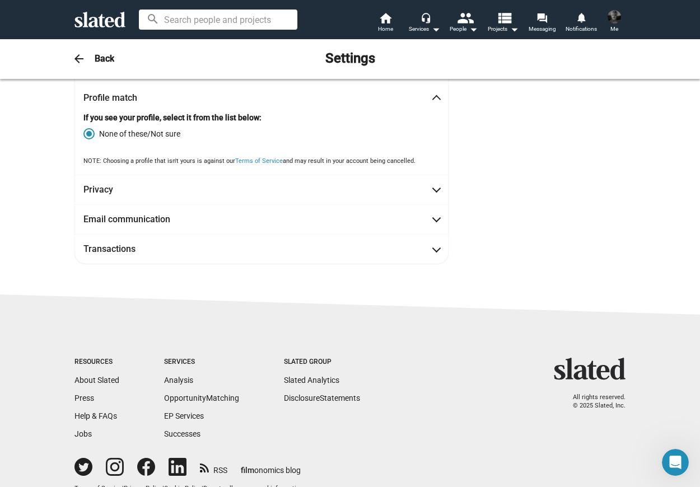
scroll to position [93, 0]
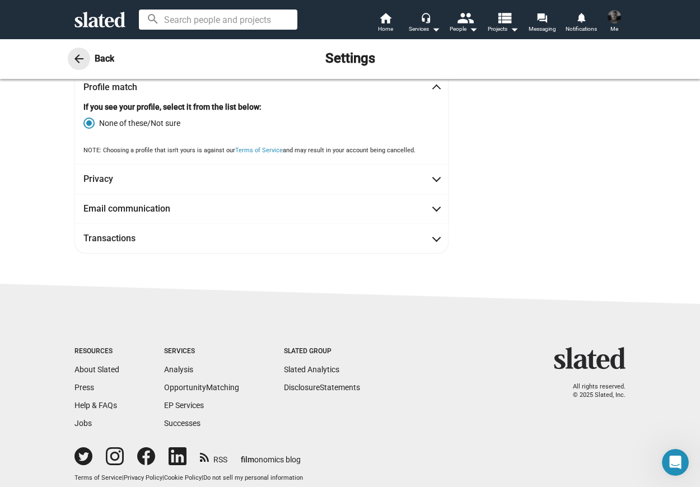
click at [77, 58] on mat-icon "arrow_back" at bounding box center [78, 58] width 13 height 13
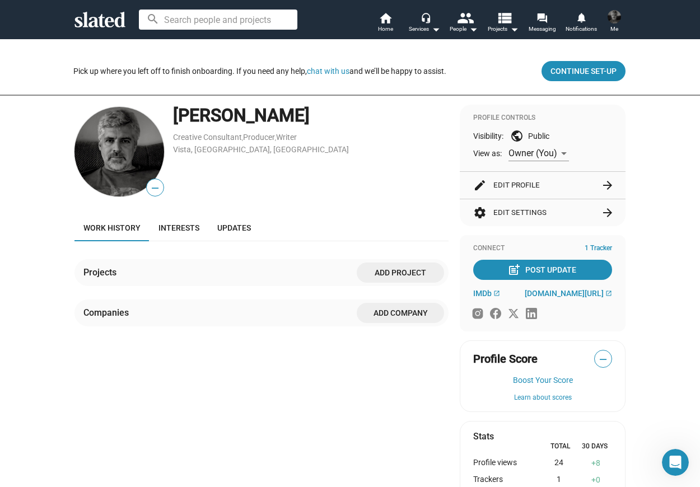
click at [396, 273] on span "Add project" at bounding box center [400, 273] width 69 height 20
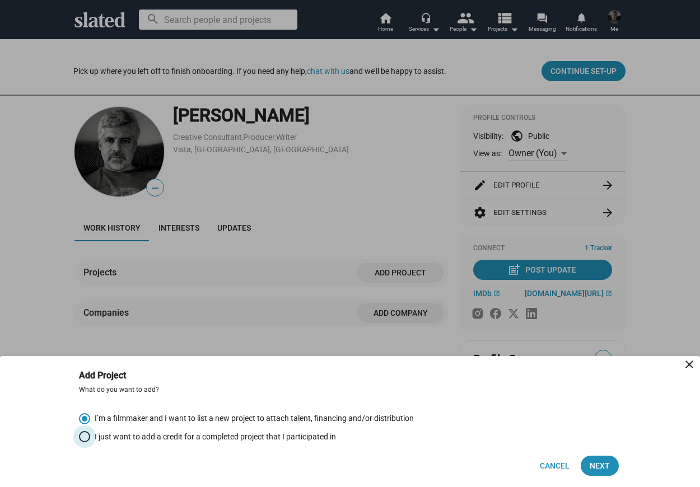
click at [81, 434] on span "Select an option" at bounding box center [84, 436] width 11 height 11
click at [81, 434] on input "I just want to add a credit for a completed project that I participated in" at bounding box center [84, 436] width 11 height 11
radio input "true"
click at [598, 462] on span "Next" at bounding box center [600, 466] width 20 height 20
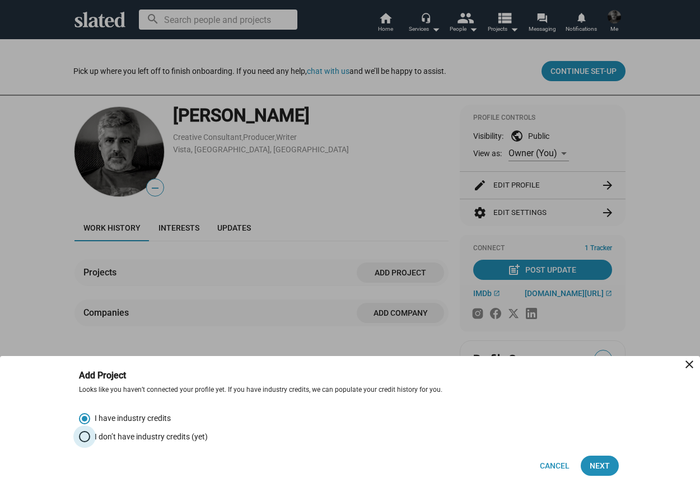
click at [88, 441] on span "Select an option" at bounding box center [84, 436] width 11 height 11
click at [88, 441] on input "I don’t have industry credits (yet)" at bounding box center [84, 436] width 11 height 11
radio input "true"
click at [594, 467] on span "Next" at bounding box center [600, 466] width 20 height 20
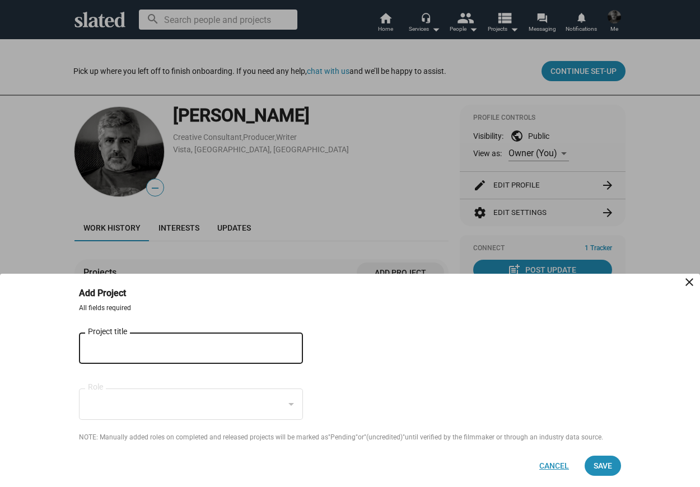
click at [548, 466] on span "Cancel" at bounding box center [554, 466] width 30 height 20
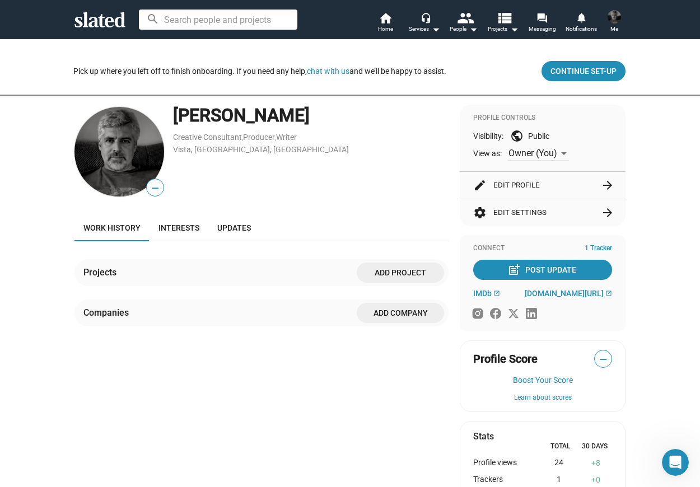
click at [102, 273] on div "Projects" at bounding box center [102, 273] width 38 height 12
click at [385, 266] on span "Add project" at bounding box center [400, 273] width 69 height 20
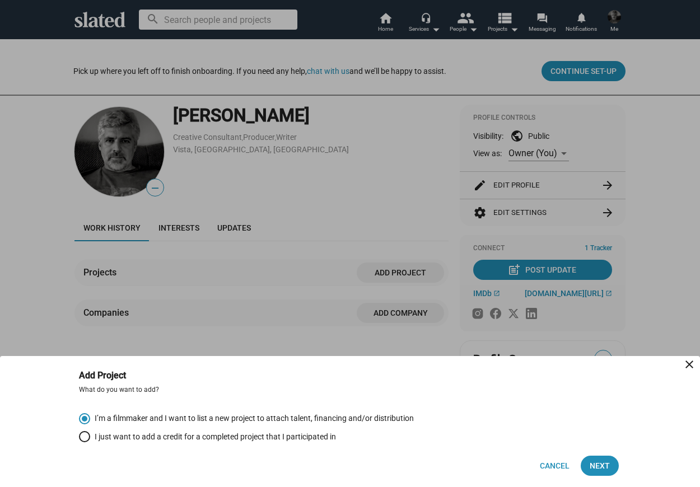
click at [482, 293] on div at bounding box center [350, 243] width 700 height 487
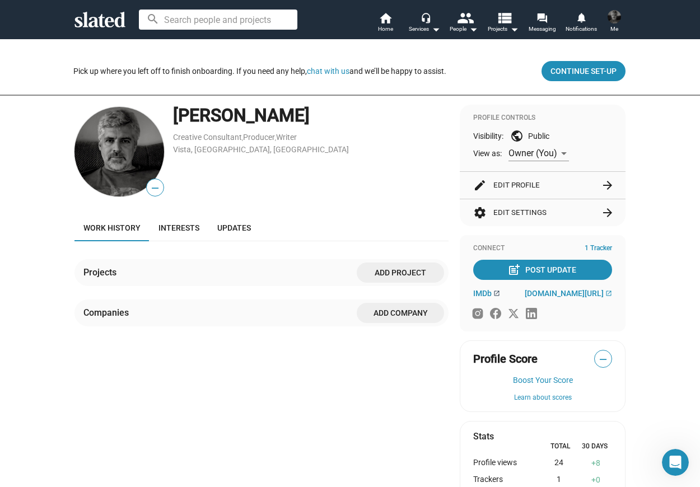
click at [482, 293] on span "IMDb" at bounding box center [482, 293] width 18 height 9
click at [181, 225] on span "Interests" at bounding box center [179, 227] width 41 height 9
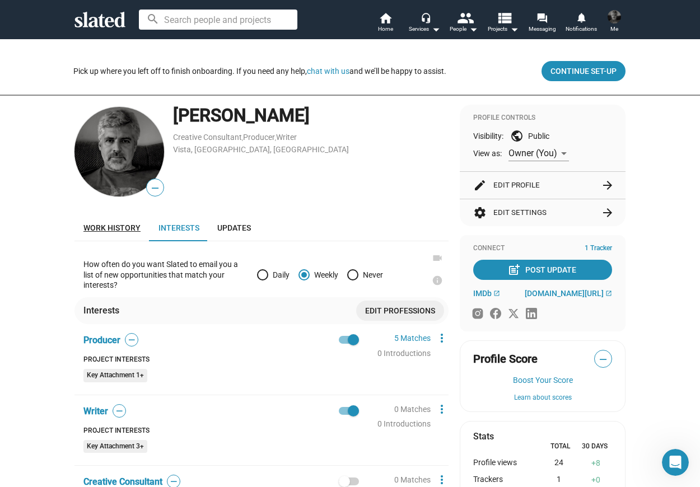
click at [113, 227] on span "Work history" at bounding box center [111, 227] width 57 height 9
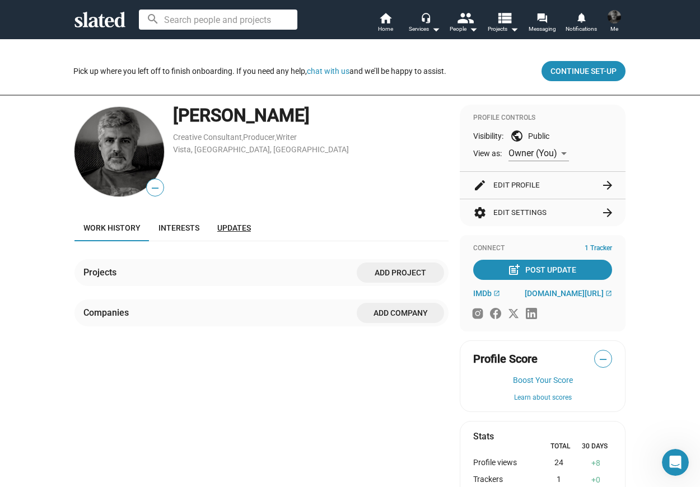
click at [243, 221] on link "Updates" at bounding box center [234, 228] width 52 height 27
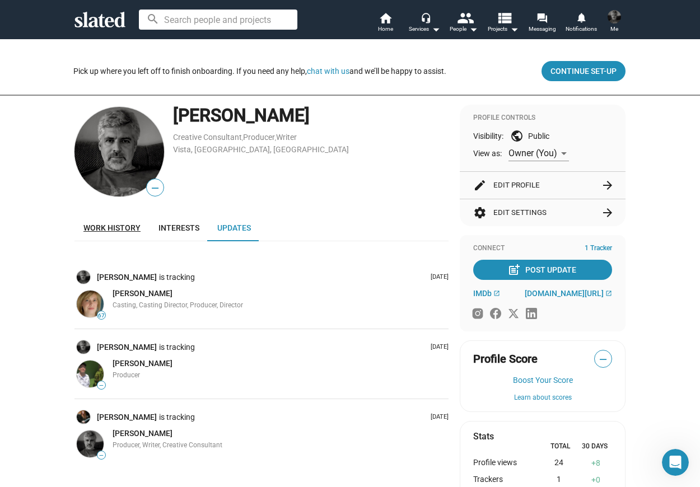
click at [119, 226] on span "Work history" at bounding box center [111, 227] width 57 height 9
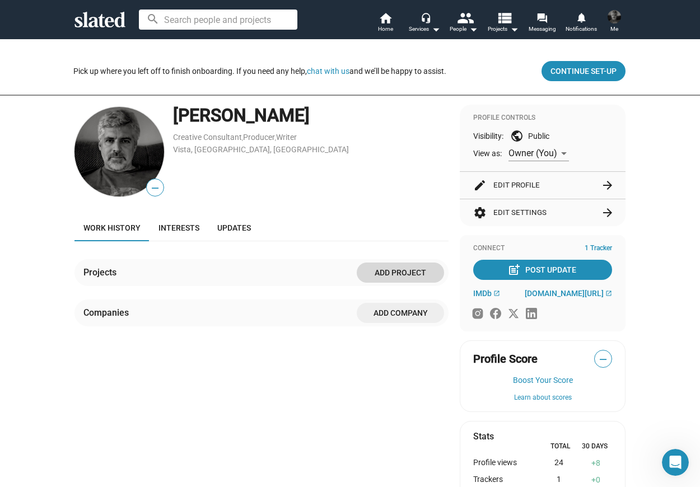
click at [419, 268] on span "Add project" at bounding box center [400, 273] width 69 height 20
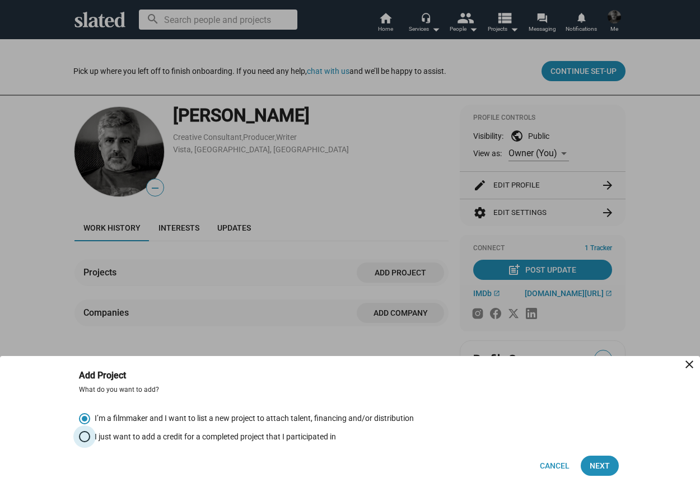
click at [325, 439] on span "I just want to add a credit for a completed project that I participated in" at bounding box center [213, 437] width 246 height 11
click at [90, 439] on input "I just want to add a credit for a completed project that I participated in" at bounding box center [84, 436] width 11 height 11
radio input "true"
click at [596, 466] on span "Next" at bounding box center [600, 466] width 20 height 20
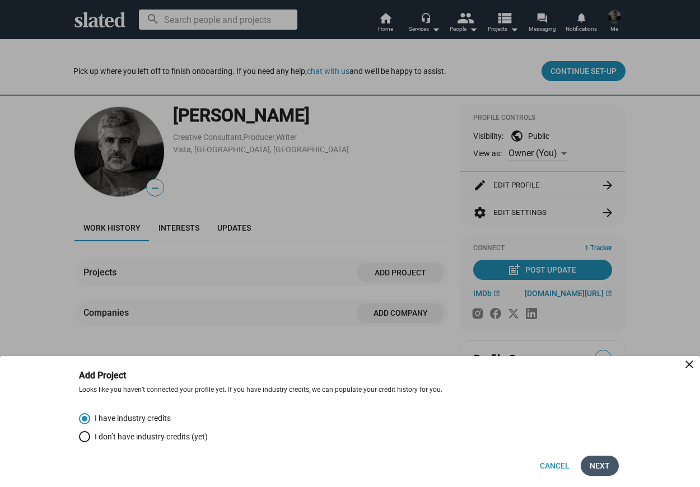
click at [599, 465] on span "Next" at bounding box center [600, 466] width 20 height 20
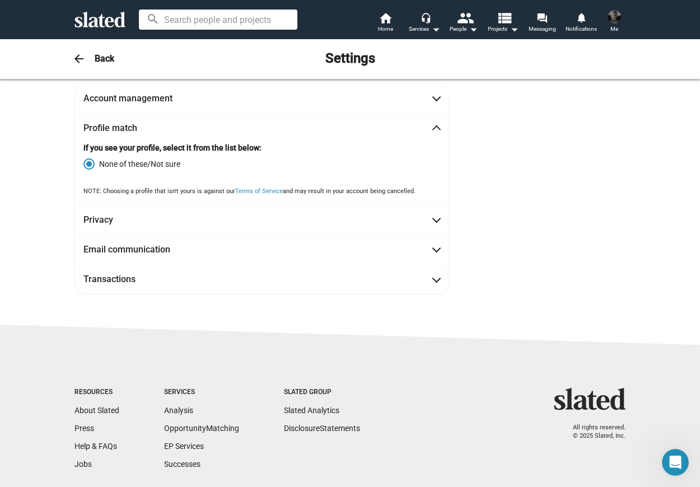
scroll to position [40, 0]
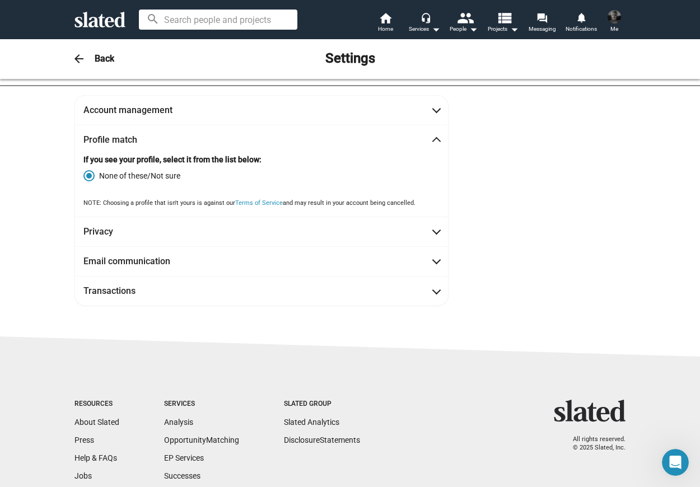
click at [103, 141] on mat-panel-title "Profile match" at bounding box center [133, 140] width 101 height 12
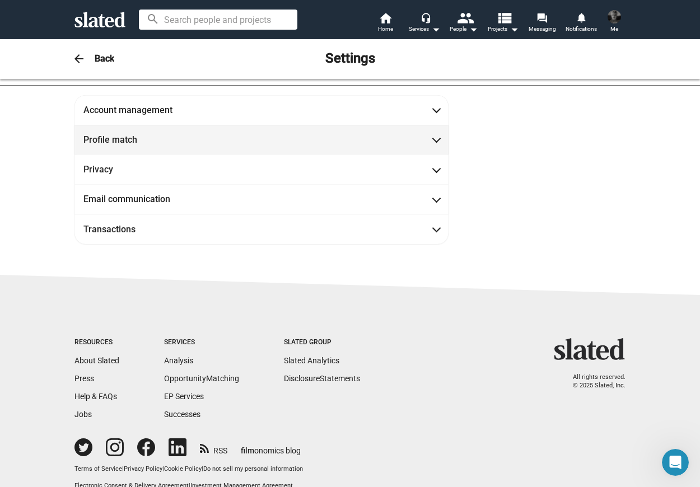
click at [103, 141] on mat-panel-title "Profile match" at bounding box center [133, 140] width 101 height 12
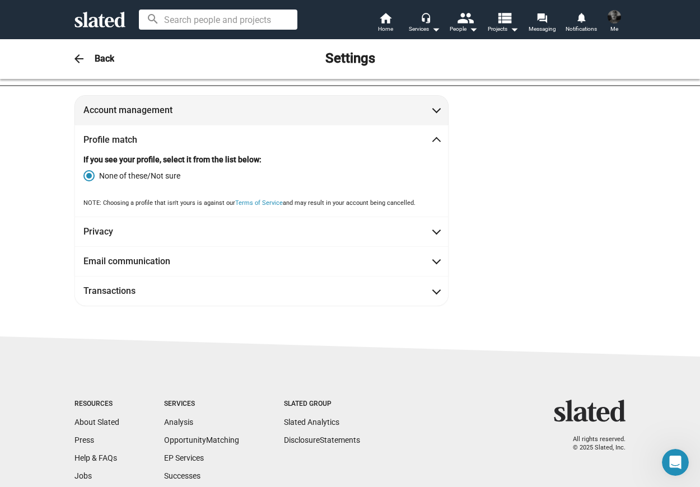
click at [435, 112] on span at bounding box center [437, 109] width 6 height 11
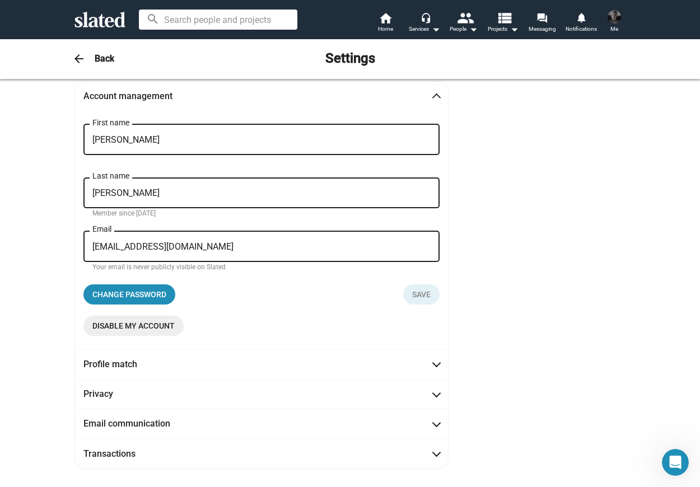
scroll to position [56, 0]
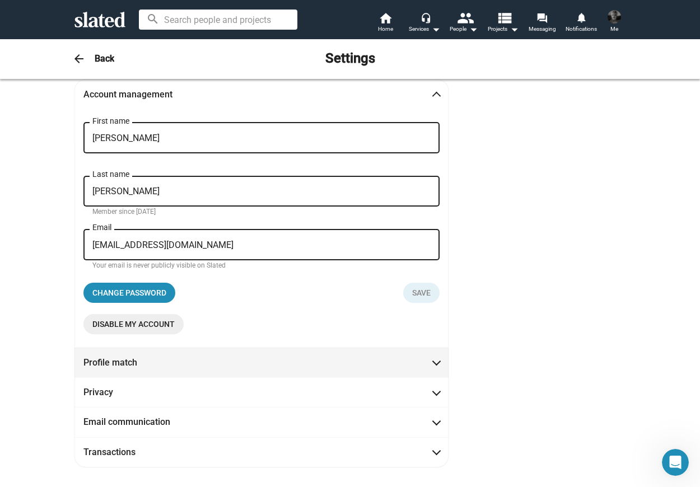
click at [139, 361] on mat-panel-title "Profile match" at bounding box center [133, 363] width 101 height 12
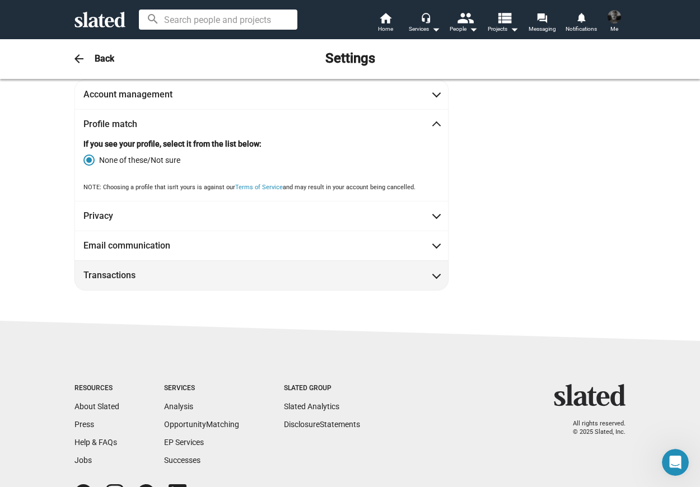
click at [439, 274] on span at bounding box center [437, 274] width 6 height 11
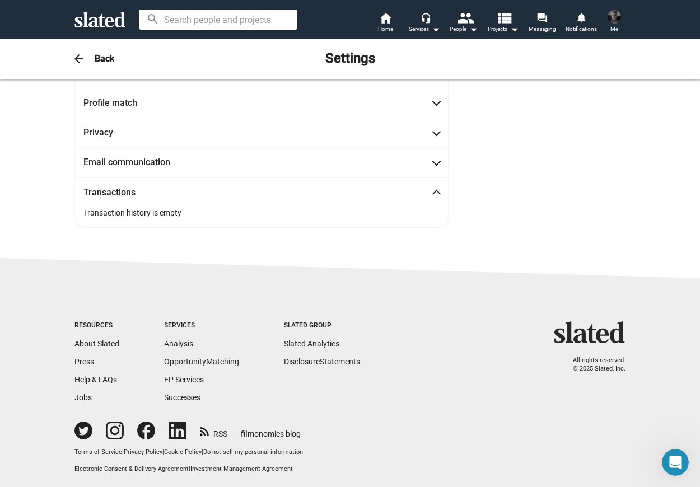
scroll to position [81, 0]
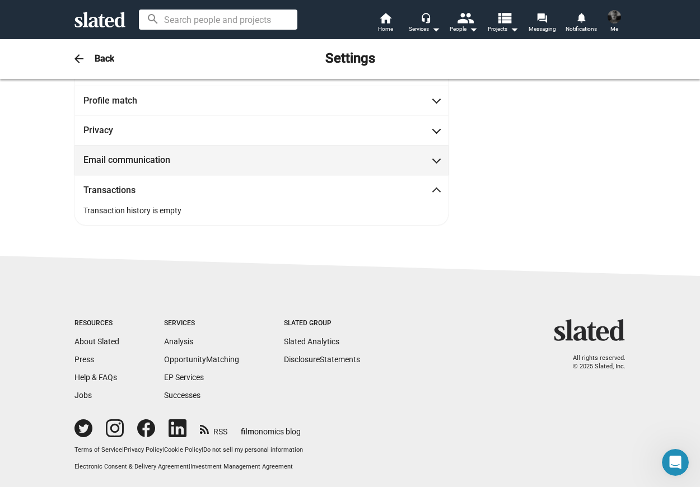
click at [438, 162] on span at bounding box center [437, 158] width 6 height 11
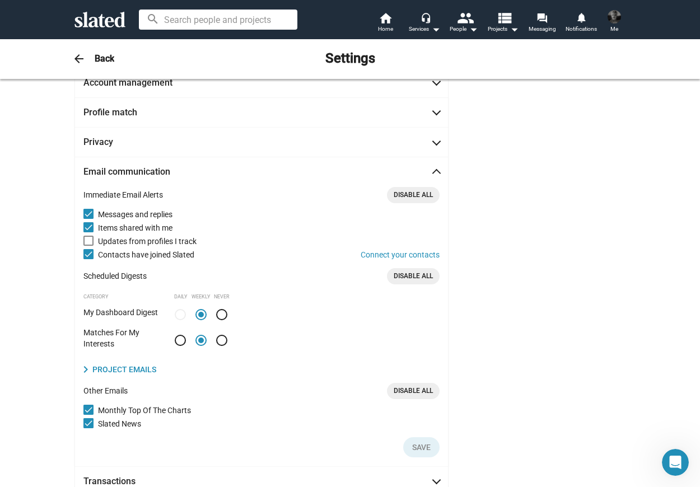
scroll to position [61, 0]
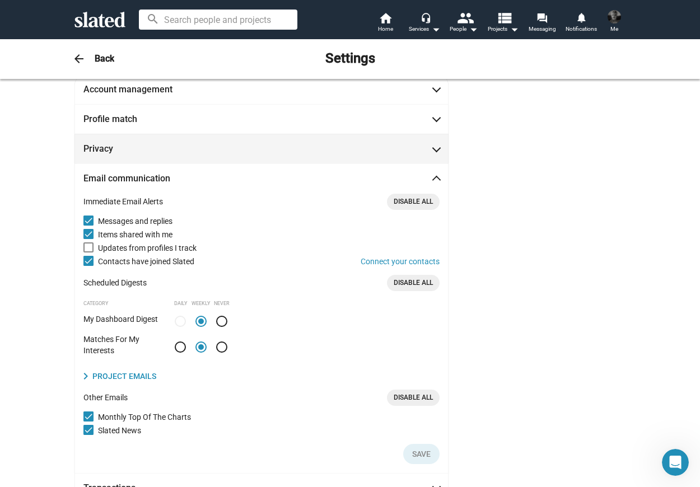
click at [437, 150] on span at bounding box center [437, 147] width 6 height 11
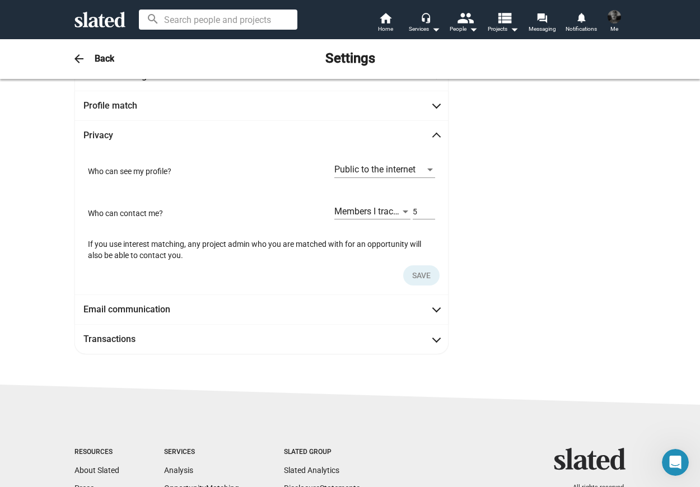
scroll to position [73, 0]
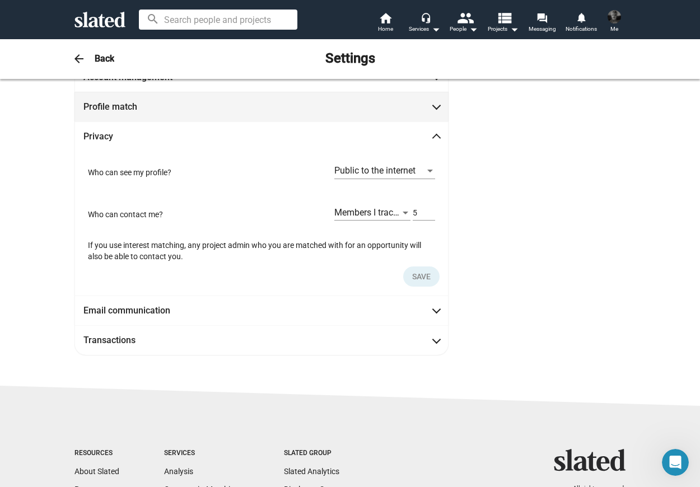
click at [438, 105] on span at bounding box center [437, 105] width 6 height 11
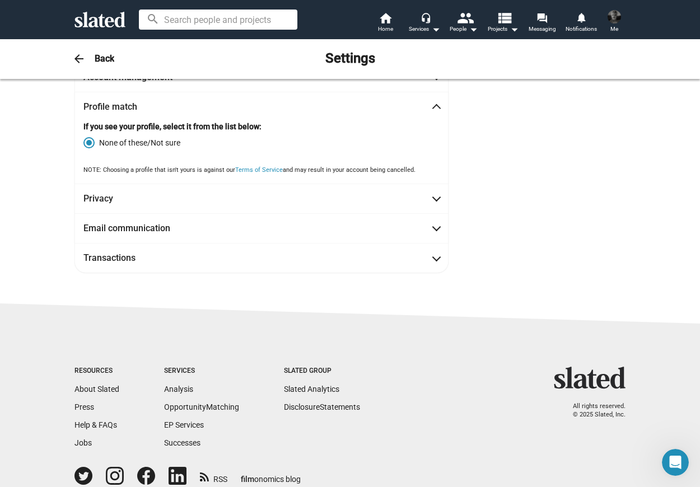
click at [236, 126] on strong "If you see your profile, select it from the list below:" at bounding box center [172, 126] width 178 height 9
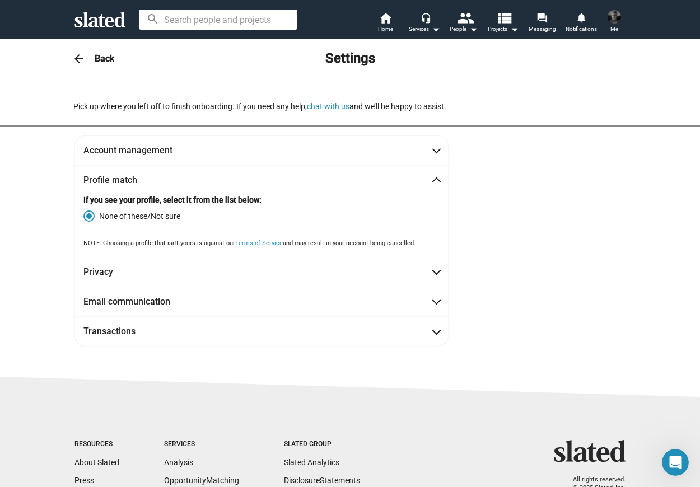
click at [101, 61] on h3 "Back" at bounding box center [105, 59] width 20 height 12
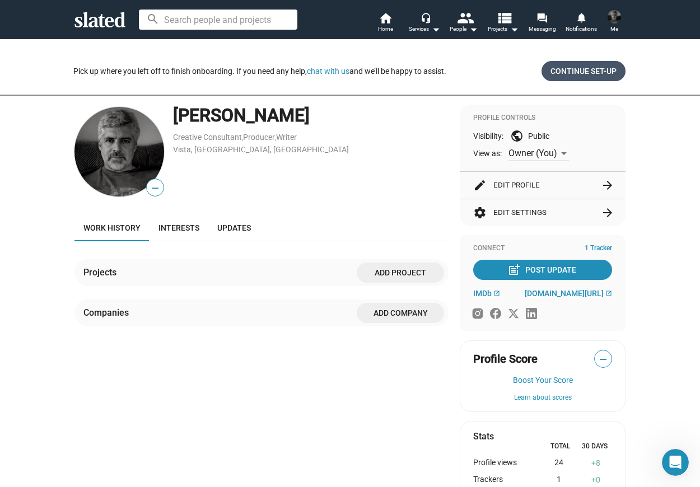
click at [588, 72] on span "Continue Set-up" at bounding box center [584, 71] width 66 height 20
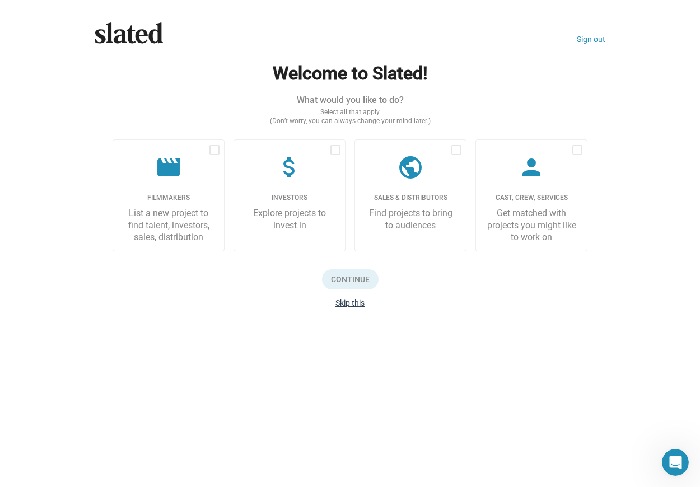
click at [355, 305] on button "Skip this" at bounding box center [349, 303] width 29 height 9
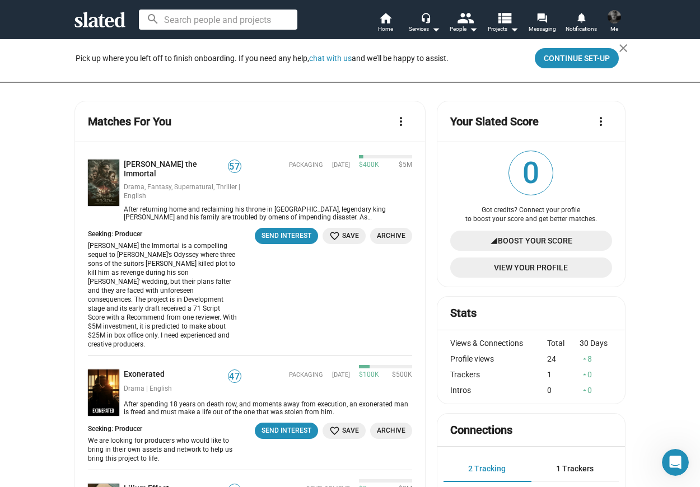
scroll to position [5, 0]
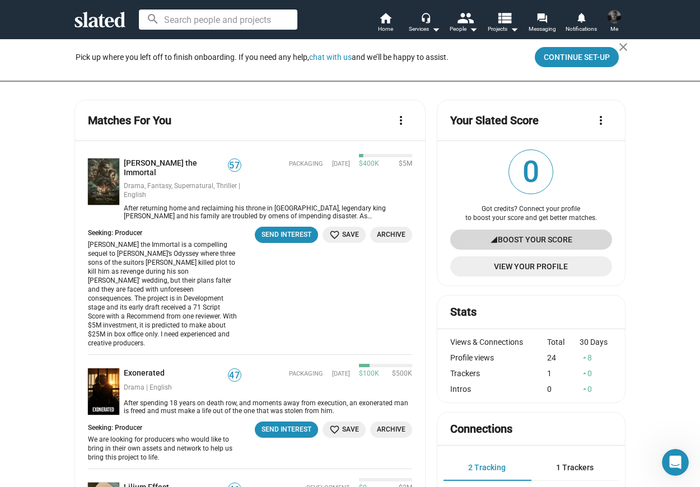
click at [556, 243] on span "Boost Your Score" at bounding box center [535, 240] width 74 height 20
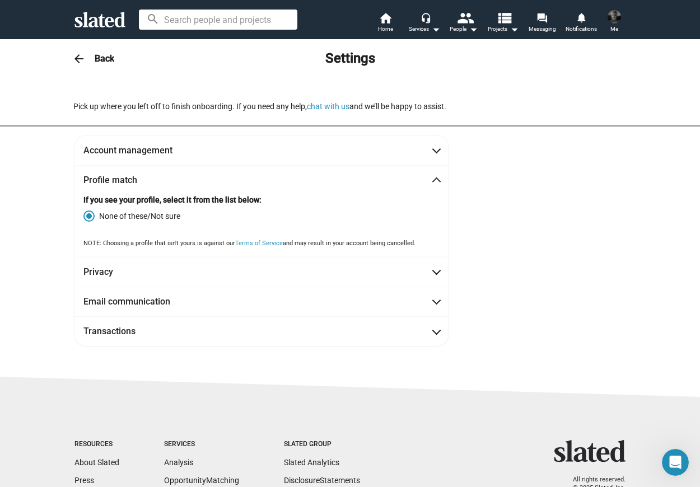
click at [440, 106] on div "Pick up where you left off to finish onboarding. If you need any help, chat wit…" at bounding box center [259, 106] width 373 height 11
click at [332, 109] on button "chat with us" at bounding box center [328, 106] width 43 height 9
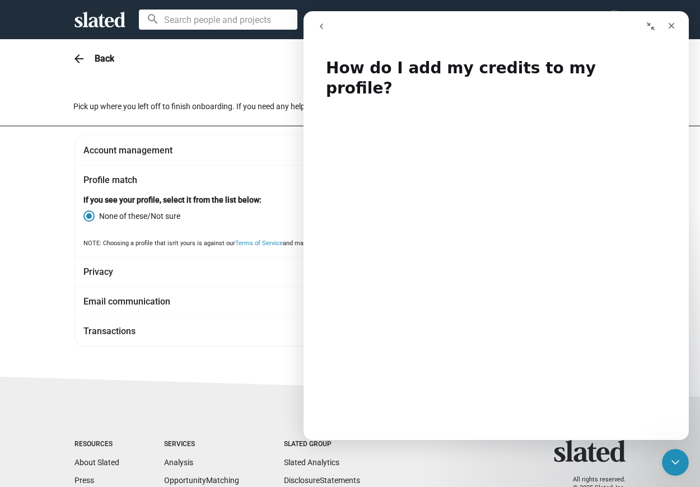
click at [239, 180] on span "Profile match" at bounding box center [261, 180] width 356 height 12
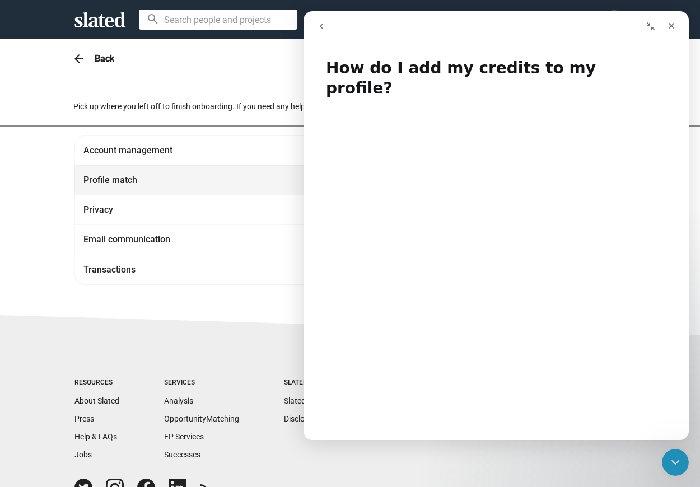
click at [239, 180] on span "Profile match" at bounding box center [261, 180] width 356 height 12
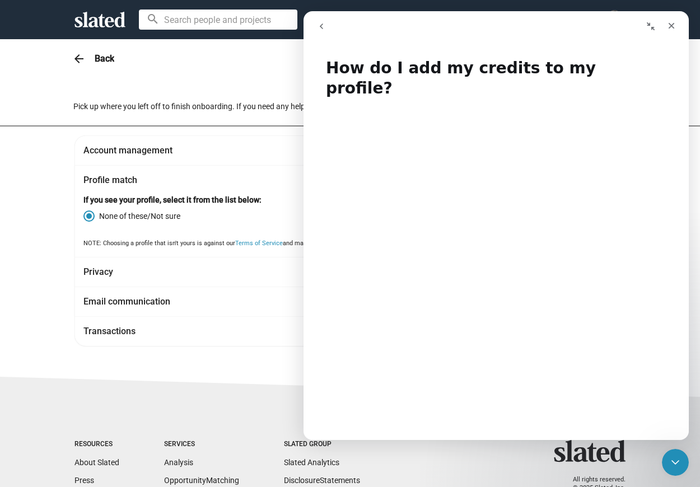
click at [27, 231] on div "Pick up where you left off to finish onboarding. If you need any help, chat wit…" at bounding box center [350, 226] width 700 height 294
click at [668, 27] on icon "Close" at bounding box center [671, 25] width 9 height 9
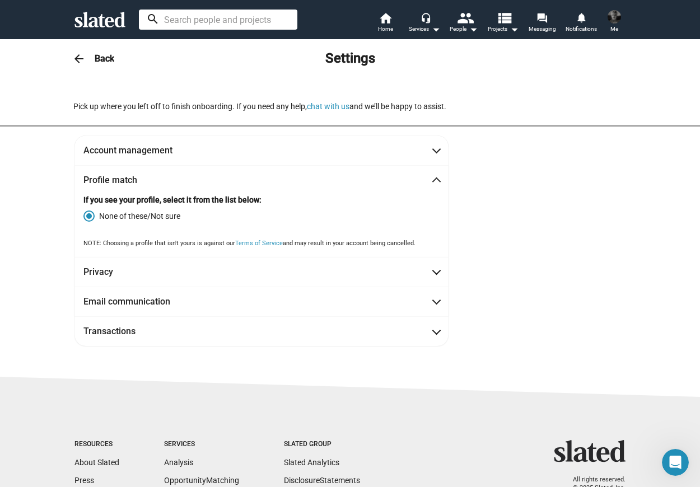
click at [220, 25] on input at bounding box center [218, 20] width 159 height 20
click at [211, 194] on mat-expansion-panel-header "Profile match" at bounding box center [261, 180] width 374 height 30
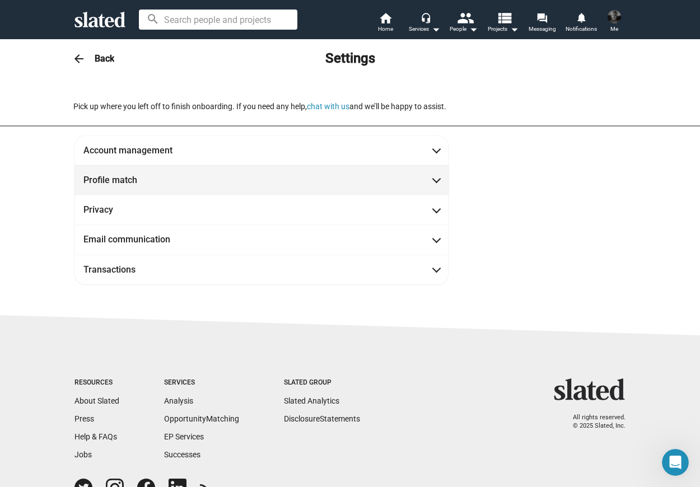
click at [211, 194] on mat-expansion-panel-header "Profile match" at bounding box center [261, 180] width 374 height 30
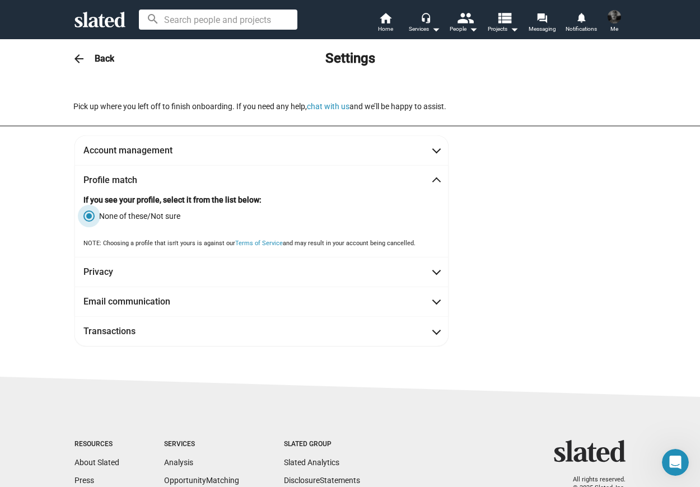
click at [91, 218] on span at bounding box center [88, 216] width 11 height 11
click at [91, 218] on input "None of these/Not sure" at bounding box center [88, 216] width 11 height 11
click at [91, 218] on span at bounding box center [88, 216] width 11 height 11
click at [91, 218] on input "None of these/Not sure" at bounding box center [88, 216] width 11 height 11
click at [91, 218] on span at bounding box center [88, 216] width 11 height 11
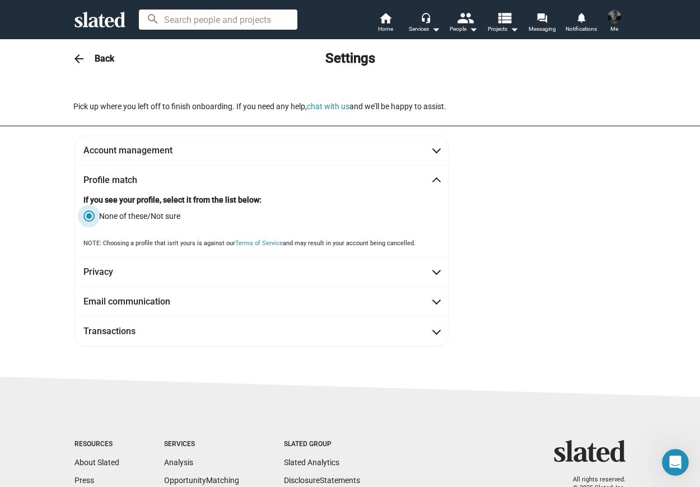
click at [91, 218] on input "None of these/Not sure" at bounding box center [88, 216] width 11 height 11
click at [91, 218] on span at bounding box center [88, 216] width 11 height 11
click at [91, 218] on input "None of these/Not sure" at bounding box center [88, 216] width 11 height 11
click at [91, 218] on span at bounding box center [88, 216] width 11 height 11
click at [91, 218] on input "None of these/Not sure" at bounding box center [88, 216] width 11 height 11
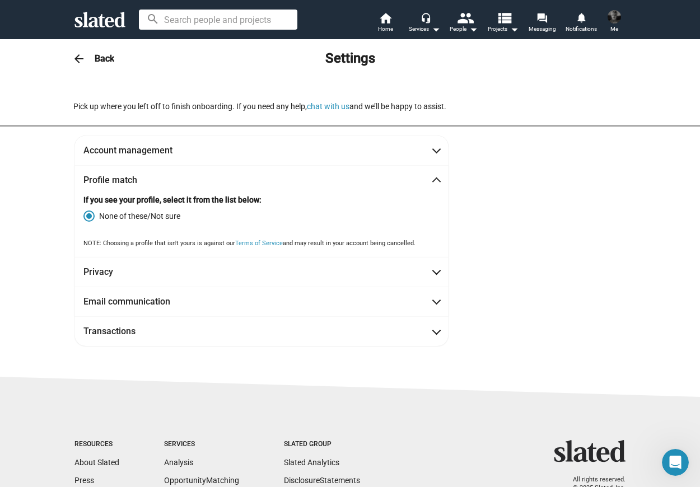
click at [91, 218] on span at bounding box center [88, 216] width 11 height 11
click at [91, 218] on input "None of these/Not sure" at bounding box center [88, 216] width 11 height 11
click at [91, 218] on span at bounding box center [88, 216] width 11 height 11
click at [91, 218] on input "None of these/Not sure" at bounding box center [88, 216] width 11 height 11
click at [91, 218] on span at bounding box center [88, 216] width 11 height 11
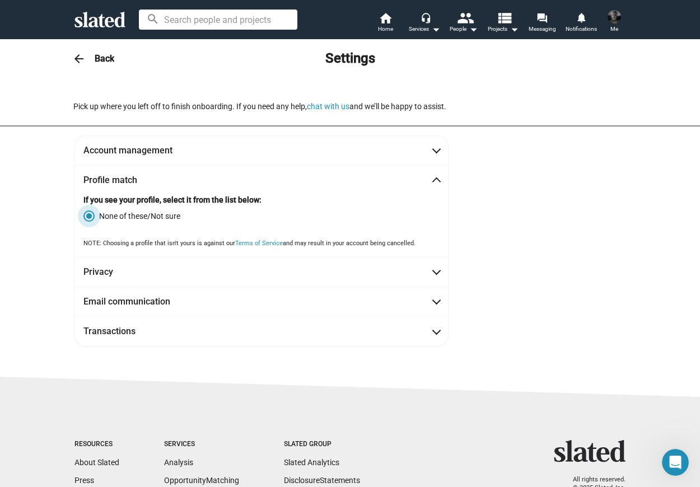
click at [91, 218] on input "None of these/Not sure" at bounding box center [88, 216] width 11 height 11
click at [91, 218] on span at bounding box center [88, 216] width 11 height 11
click at [91, 218] on input "None of these/Not sure" at bounding box center [88, 216] width 11 height 11
click at [91, 218] on span at bounding box center [88, 216] width 11 height 11
click at [91, 218] on input "None of these/Not sure" at bounding box center [88, 216] width 11 height 11
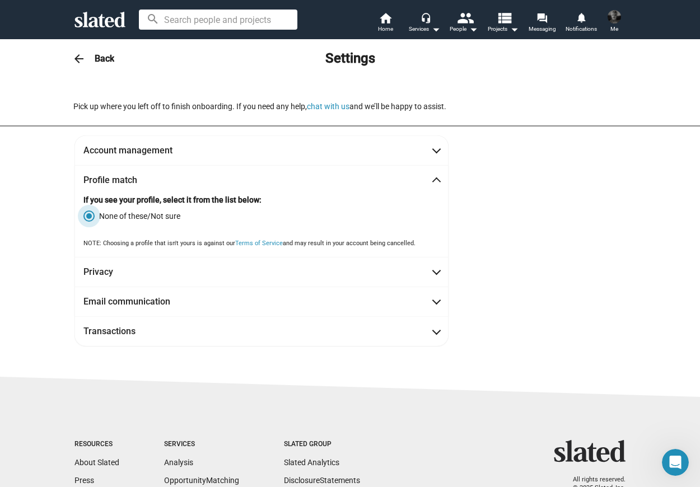
click at [91, 218] on span at bounding box center [88, 216] width 11 height 11
click at [91, 218] on input "None of these/Not sure" at bounding box center [88, 216] width 11 height 11
click at [91, 218] on span at bounding box center [88, 216] width 11 height 11
click at [91, 218] on input "None of these/Not sure" at bounding box center [88, 216] width 11 height 11
click at [91, 218] on span at bounding box center [88, 216] width 11 height 11
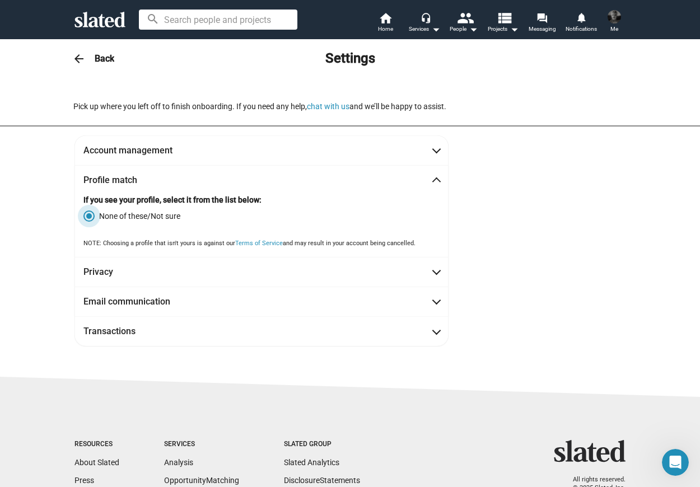
click at [91, 218] on input "None of these/Not sure" at bounding box center [88, 216] width 11 height 11
click at [91, 218] on span at bounding box center [88, 216] width 11 height 11
click at [91, 218] on input "None of these/Not sure" at bounding box center [88, 216] width 11 height 11
click at [91, 218] on span at bounding box center [88, 216] width 11 height 11
click at [91, 218] on input "None of these/Not sure" at bounding box center [88, 216] width 11 height 11
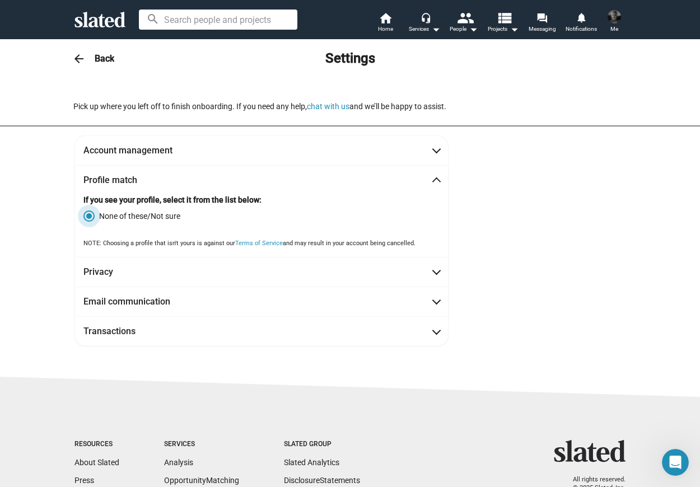
click at [91, 218] on span at bounding box center [88, 216] width 11 height 11
click at [91, 218] on input "None of these/Not sure" at bounding box center [88, 216] width 11 height 11
click at [91, 218] on span at bounding box center [88, 216] width 11 height 11
click at [91, 218] on input "None of these/Not sure" at bounding box center [88, 216] width 11 height 11
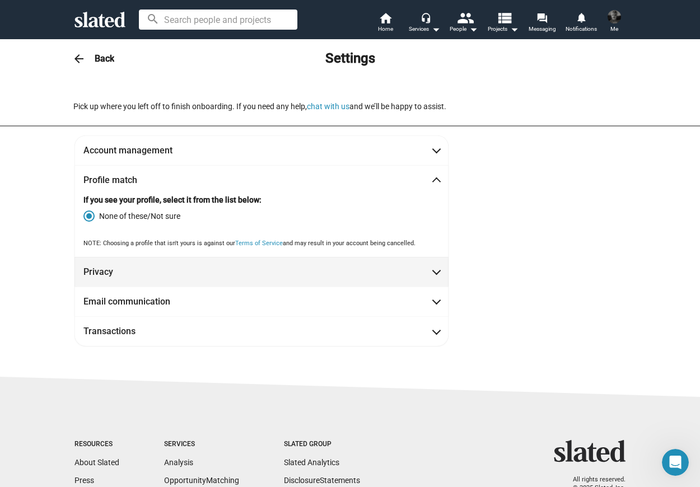
click at [435, 271] on span at bounding box center [437, 270] width 6 height 11
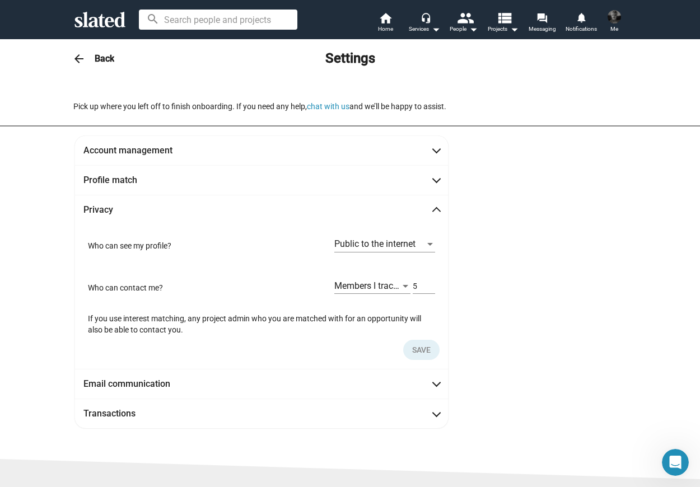
click at [97, 62] on h3 "Back" at bounding box center [105, 59] width 20 height 12
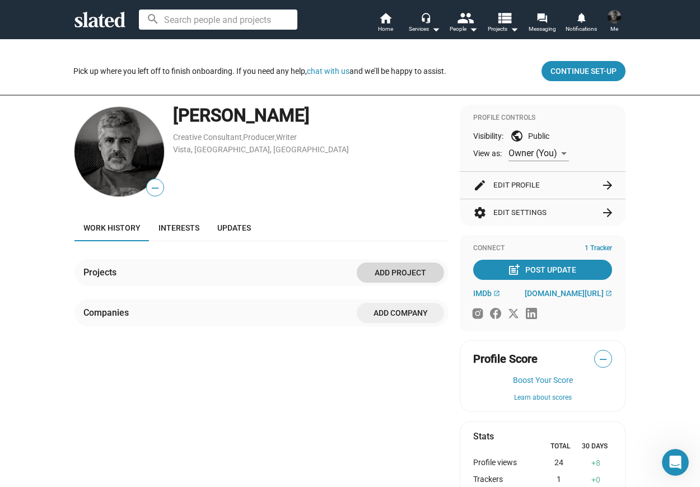
click at [400, 279] on span "Add project" at bounding box center [400, 273] width 69 height 20
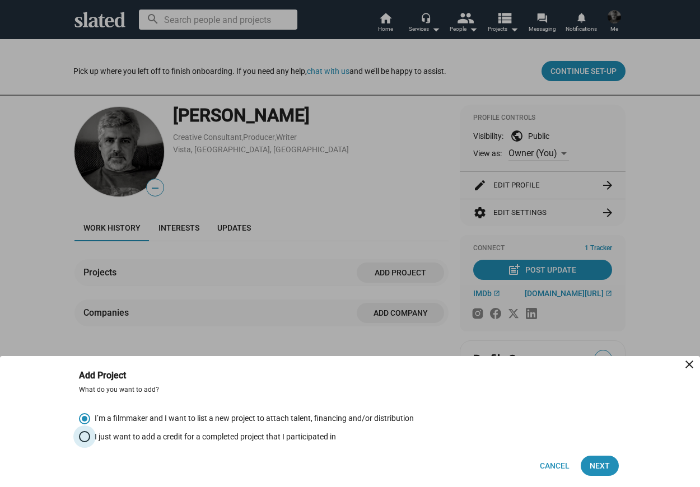
click at [305, 439] on span "I just want to add a credit for a completed project that I participated in" at bounding box center [213, 437] width 246 height 11
click at [90, 439] on input "I just want to add a credit for a completed project that I participated in" at bounding box center [84, 436] width 11 height 11
radio input "true"
click at [594, 466] on span "Next" at bounding box center [600, 466] width 20 height 20
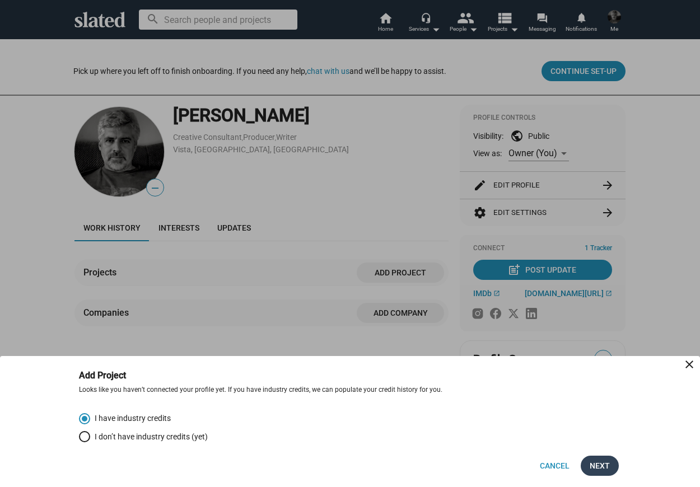
click at [595, 465] on span "Next" at bounding box center [600, 466] width 20 height 20
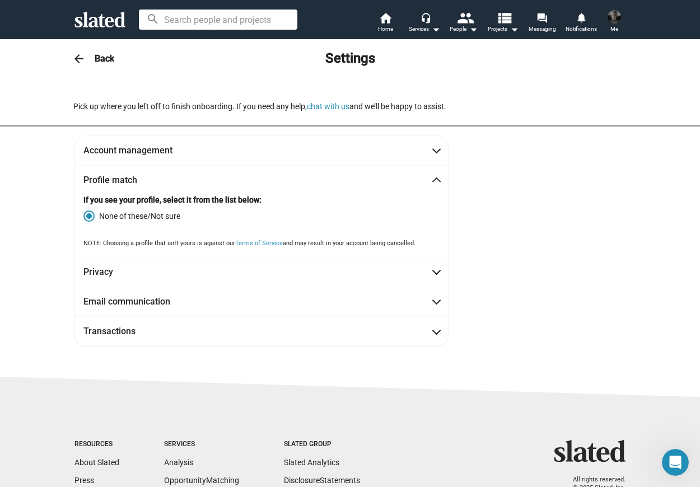
click at [617, 29] on span "Me" at bounding box center [614, 28] width 8 height 13
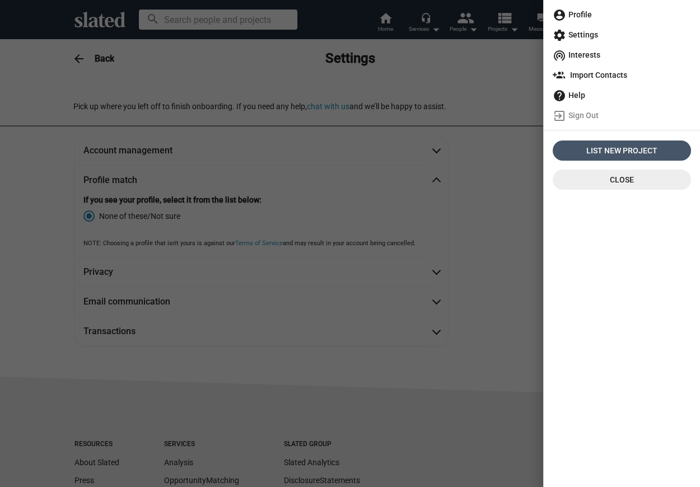
click at [636, 147] on span "List New Project" at bounding box center [621, 151] width 129 height 20
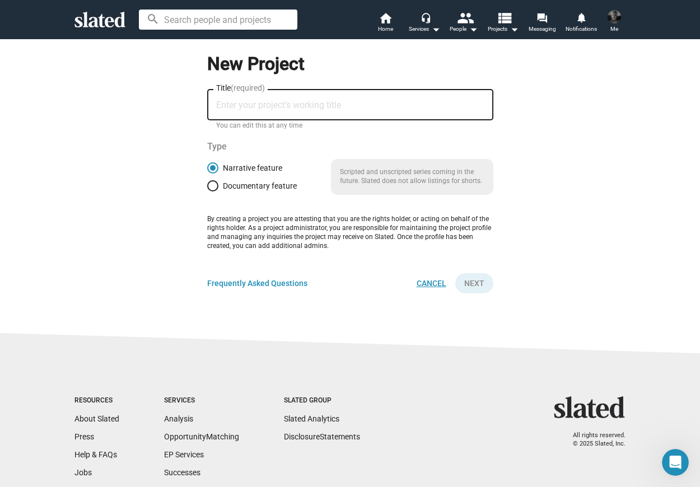
click at [434, 281] on span "Cancel" at bounding box center [432, 283] width 30 height 20
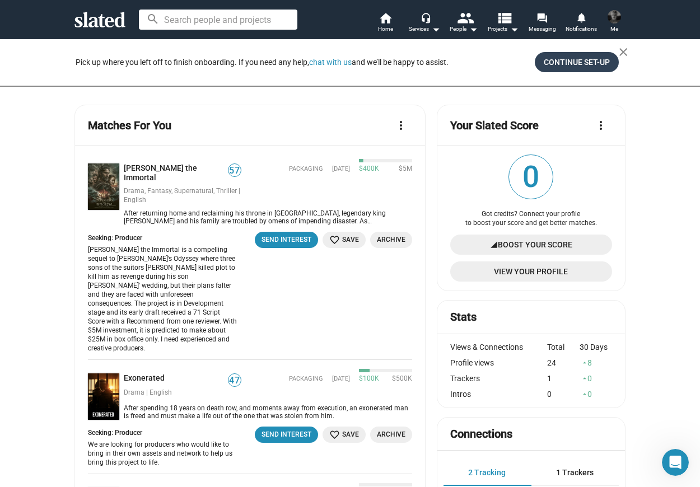
click at [562, 54] on span "Continue Set-up" at bounding box center [577, 62] width 66 height 20
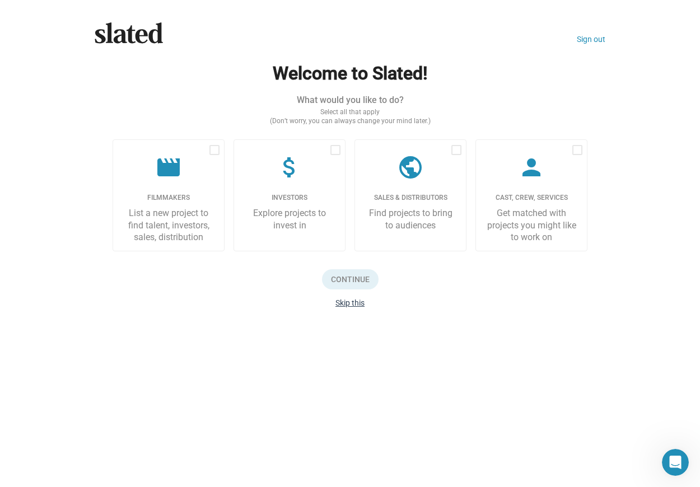
click at [360, 302] on button "Skip this" at bounding box center [349, 303] width 29 height 9
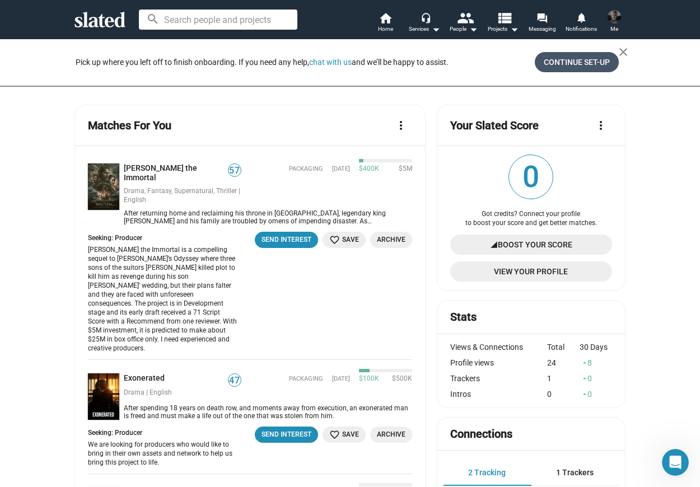
click at [586, 52] on span "Continue Set-up" at bounding box center [577, 62] width 66 height 20
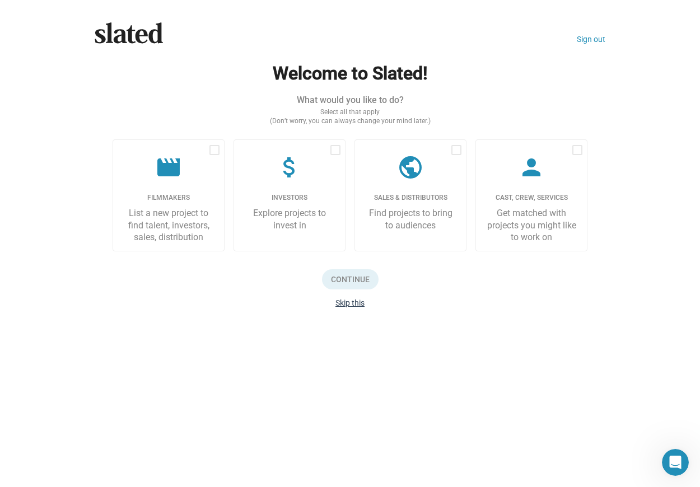
click at [346, 307] on button "Skip this" at bounding box center [349, 303] width 29 height 9
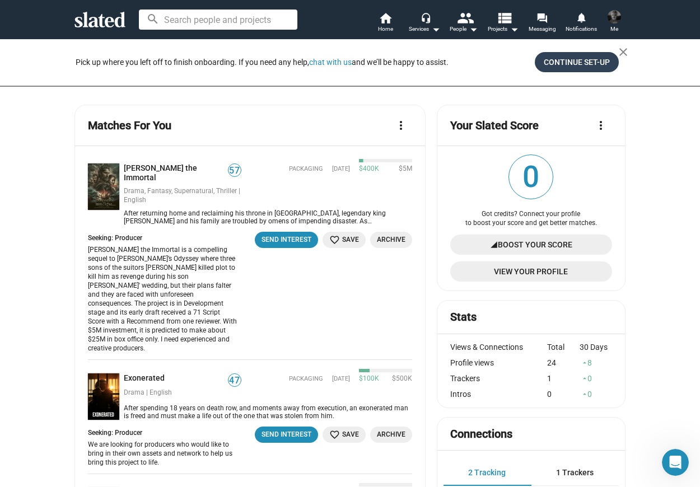
click at [569, 66] on span "Continue Set-up" at bounding box center [577, 62] width 66 height 20
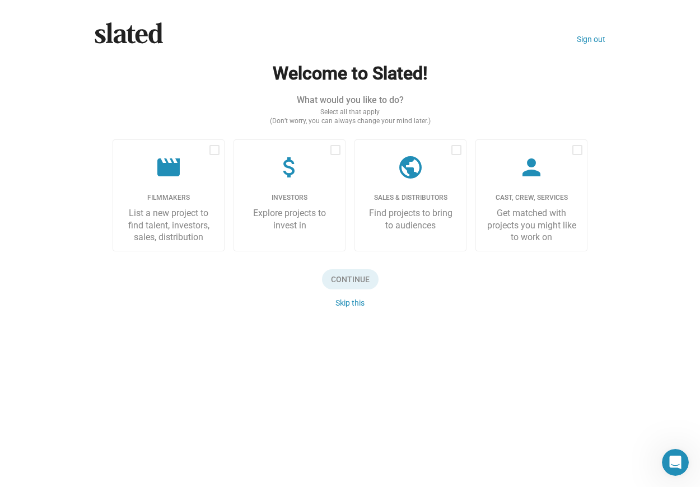
click at [134, 36] on icon at bounding box center [129, 32] width 68 height 21
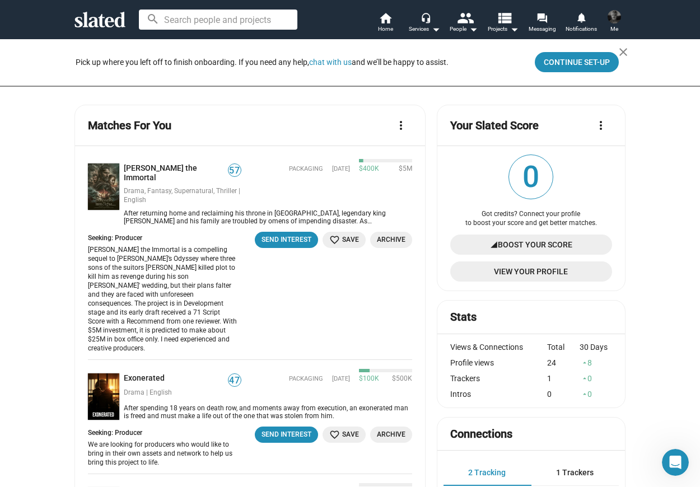
click at [563, 272] on span "View Your Profile" at bounding box center [531, 272] width 144 height 20
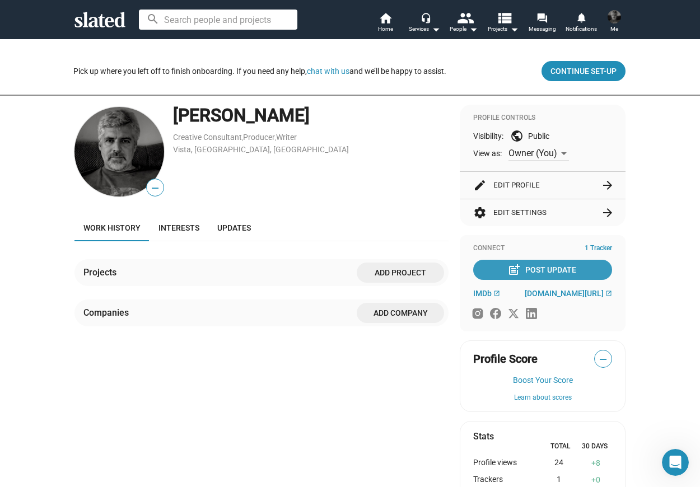
click at [563, 272] on div "post_add Post Update" at bounding box center [543, 270] width 67 height 20
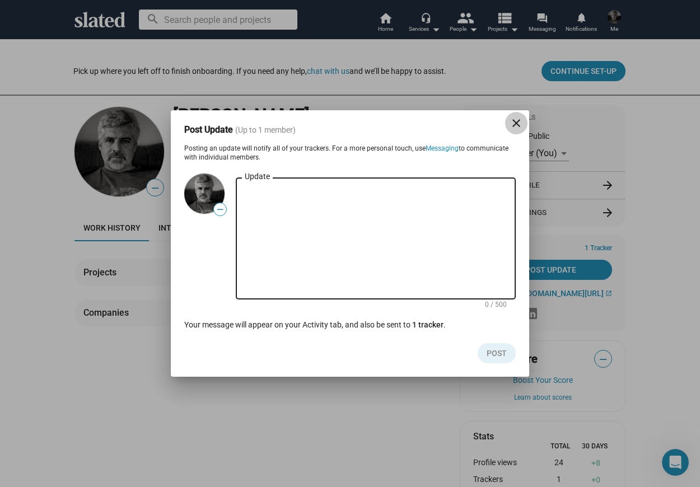
click at [514, 118] on mat-icon "close" at bounding box center [516, 122] width 13 height 13
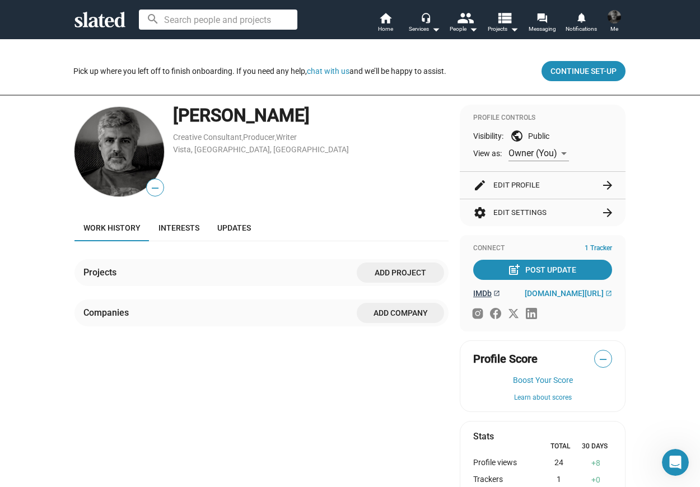
click at [481, 293] on span "IMDb" at bounding box center [482, 293] width 18 height 9
